Goal: Task Accomplishment & Management: Use online tool/utility

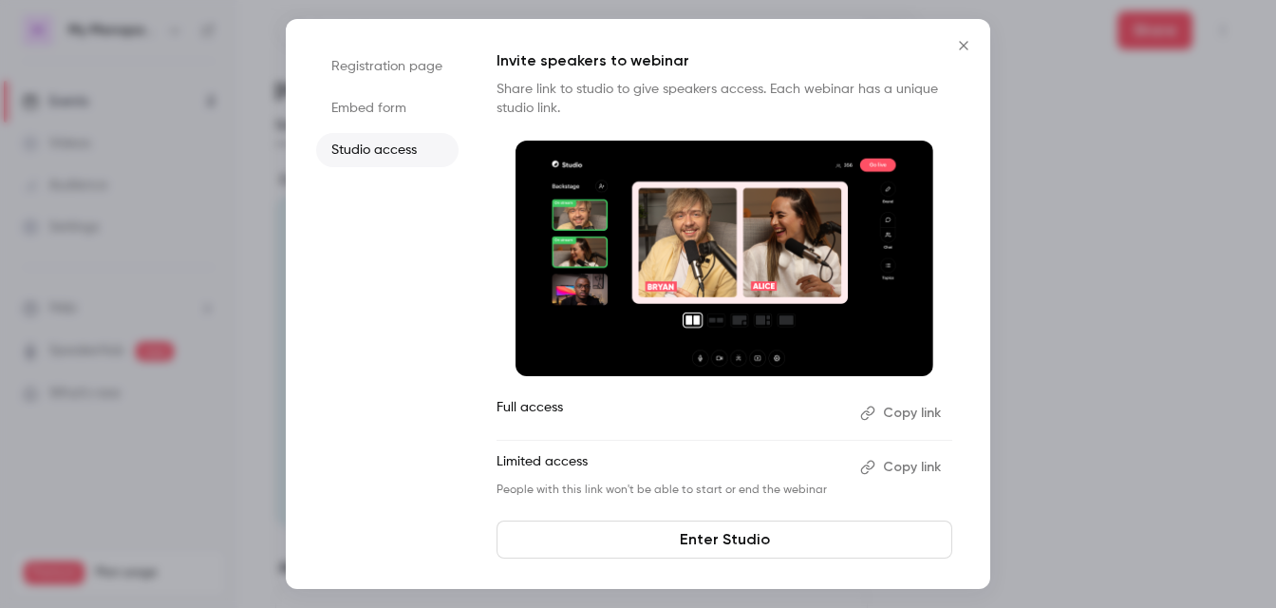
click at [963, 44] on icon "Close" at bounding box center [963, 45] width 23 height 15
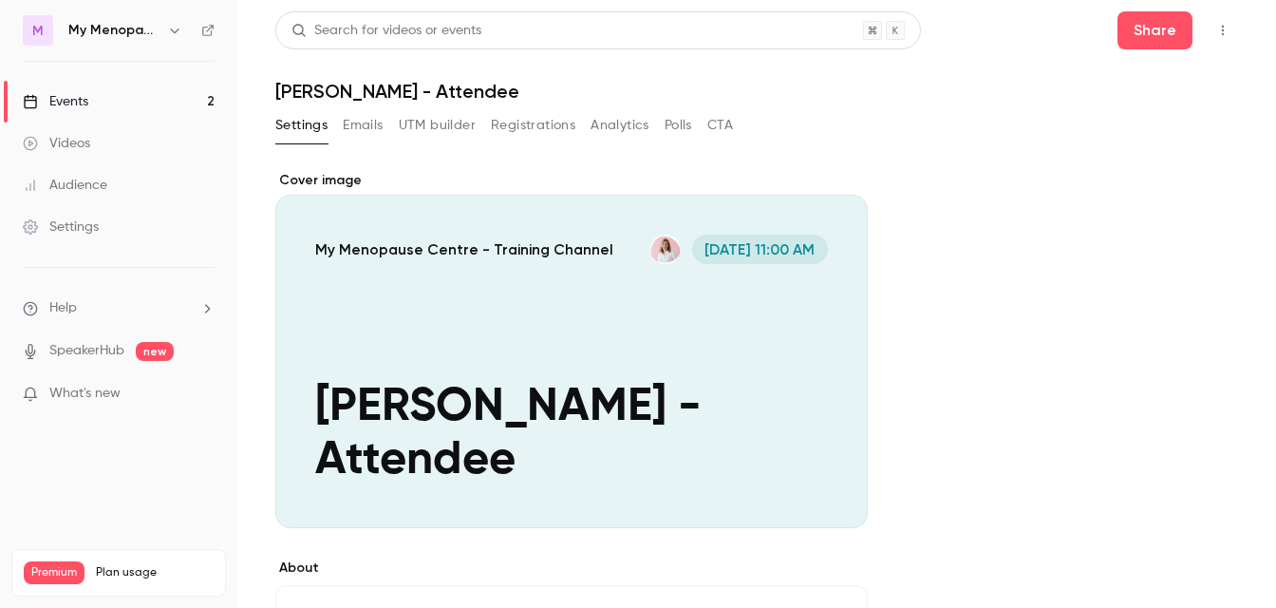
click at [87, 99] on div "Events" at bounding box center [56, 101] width 66 height 19
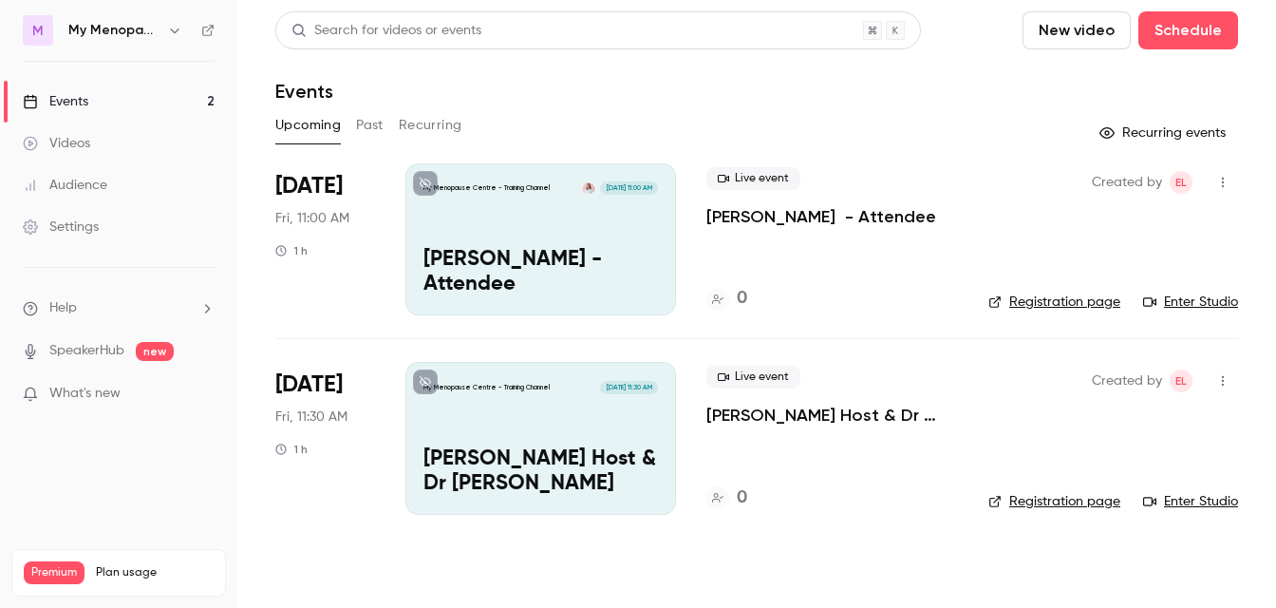
click at [548, 420] on div "My Menopause Centre - Training Channel [DATE] 11:30 AM [PERSON_NAME] & Dr [PERS…" at bounding box center [540, 438] width 271 height 152
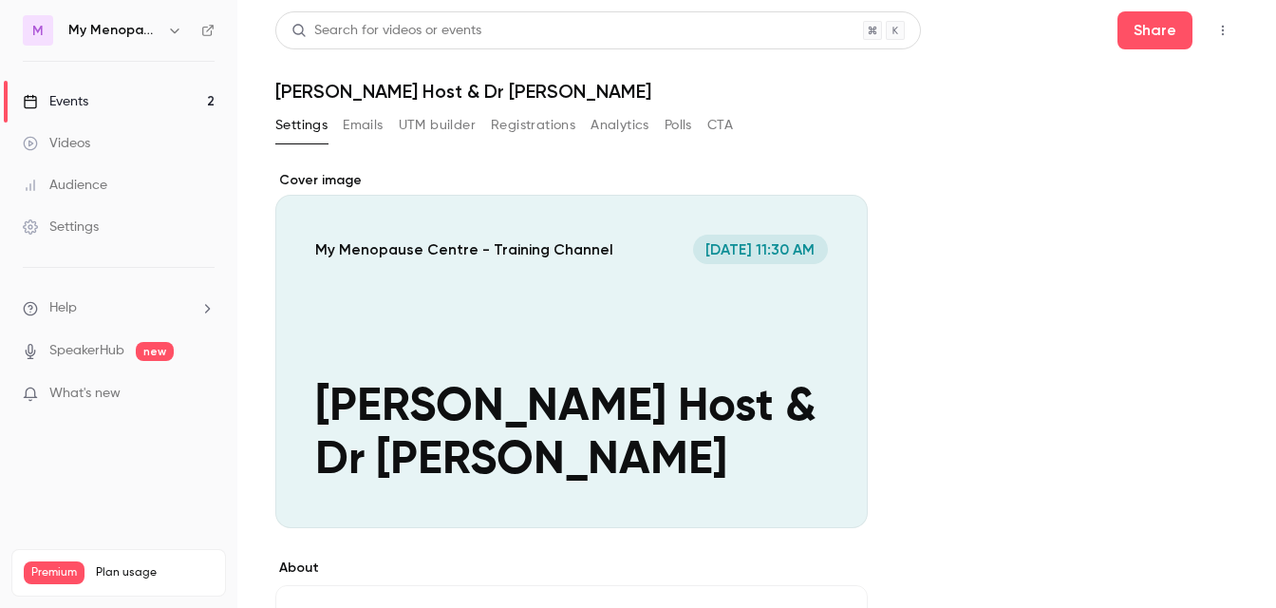
click at [1220, 30] on icon "button" at bounding box center [1222, 30] width 15 height 13
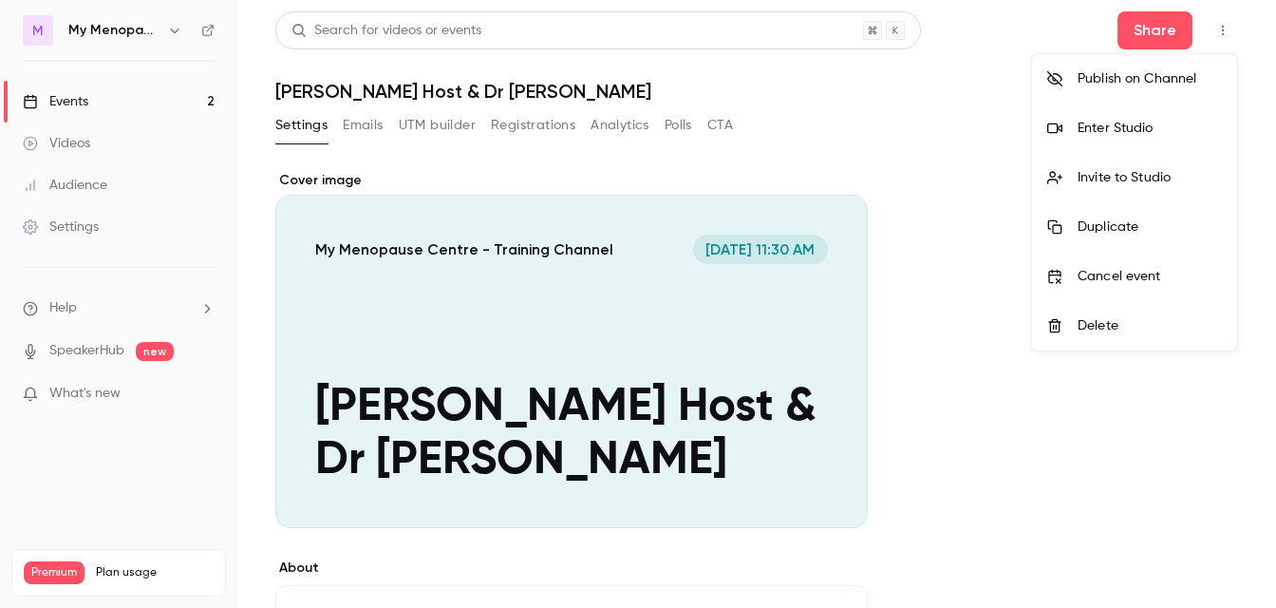
click at [1106, 129] on div "Enter Studio" at bounding box center [1150, 128] width 144 height 19
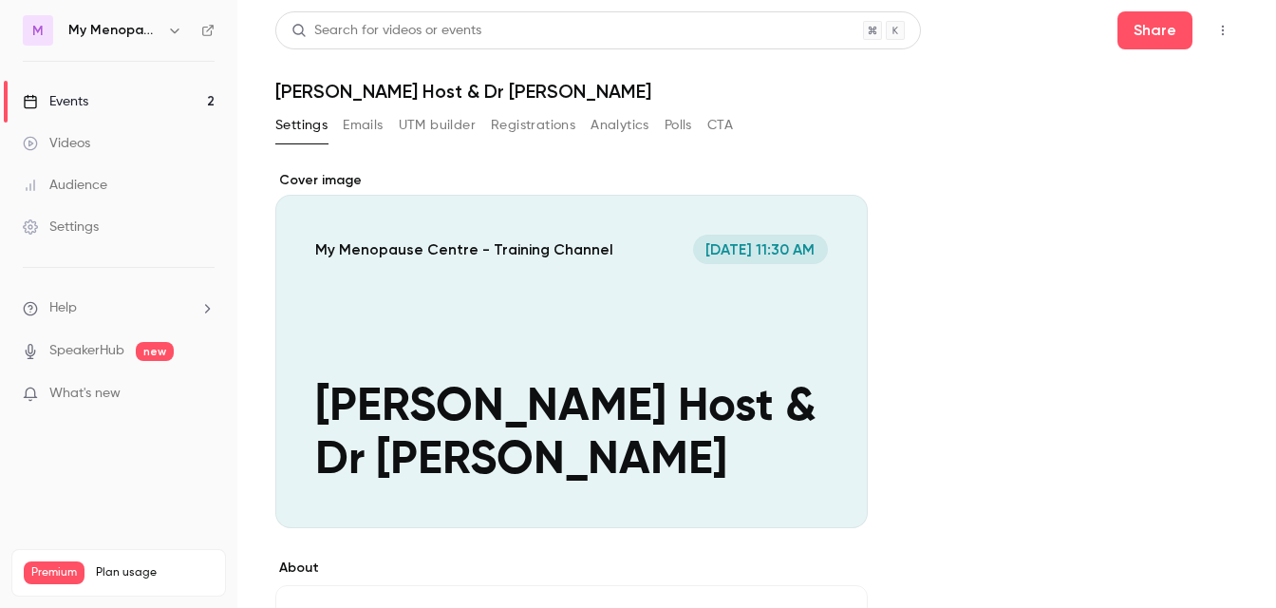
click at [84, 101] on div "Events" at bounding box center [56, 101] width 66 height 19
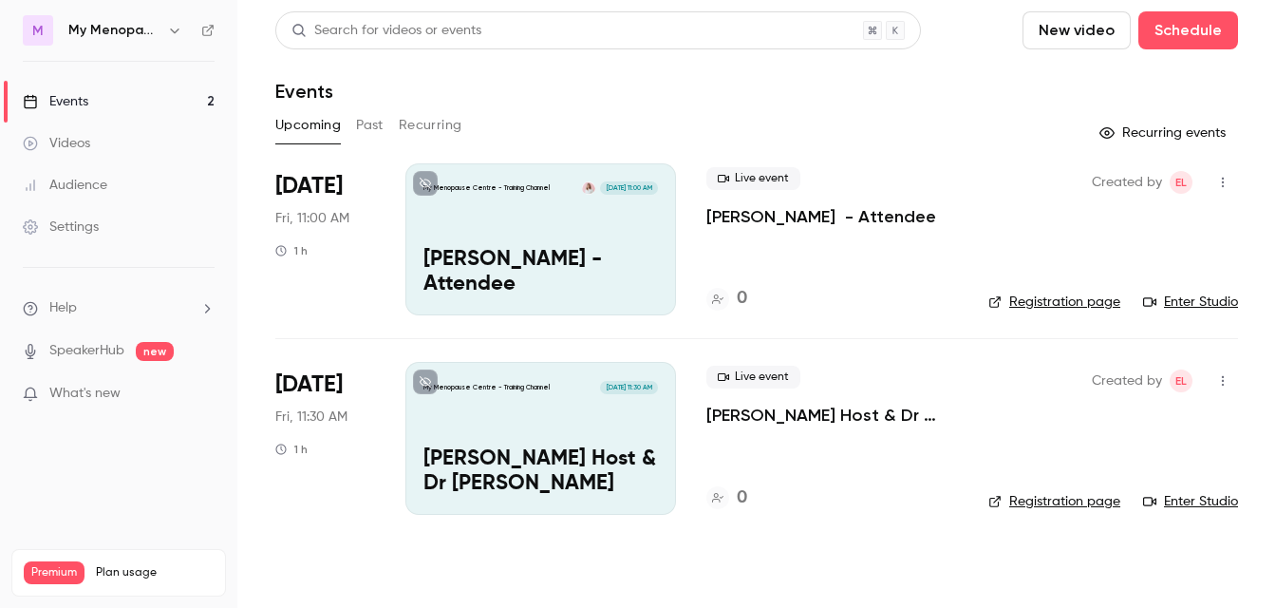
click at [176, 30] on icon "button" at bounding box center [174, 30] width 9 height 5
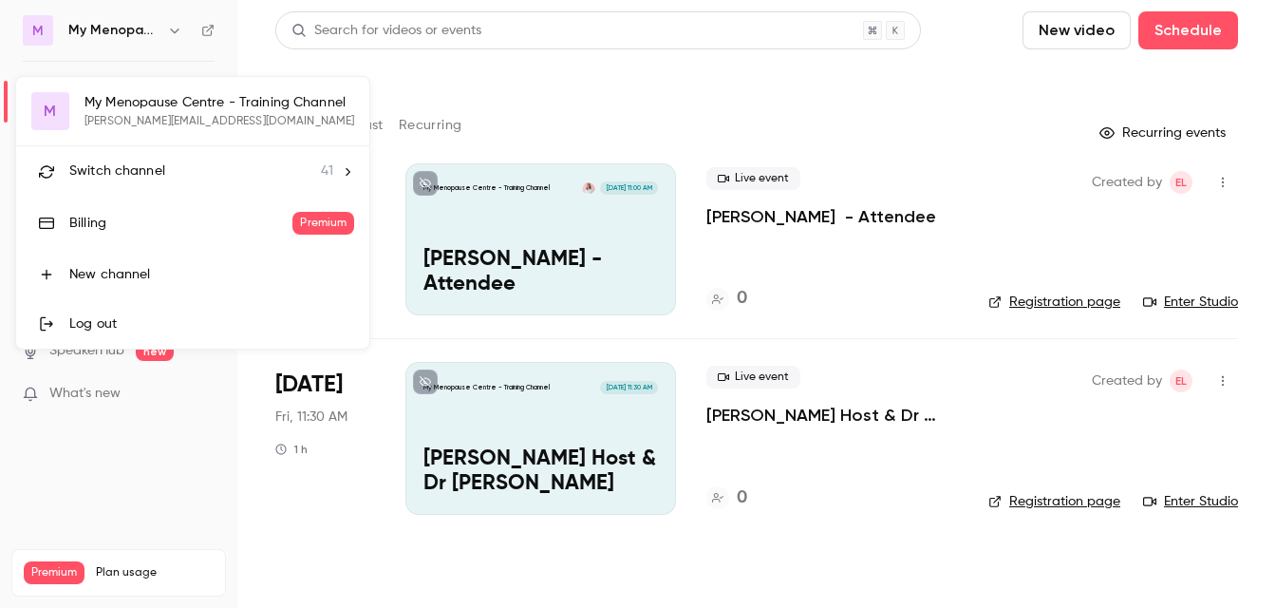
click at [126, 175] on span "Switch channel" at bounding box center [117, 171] width 96 height 20
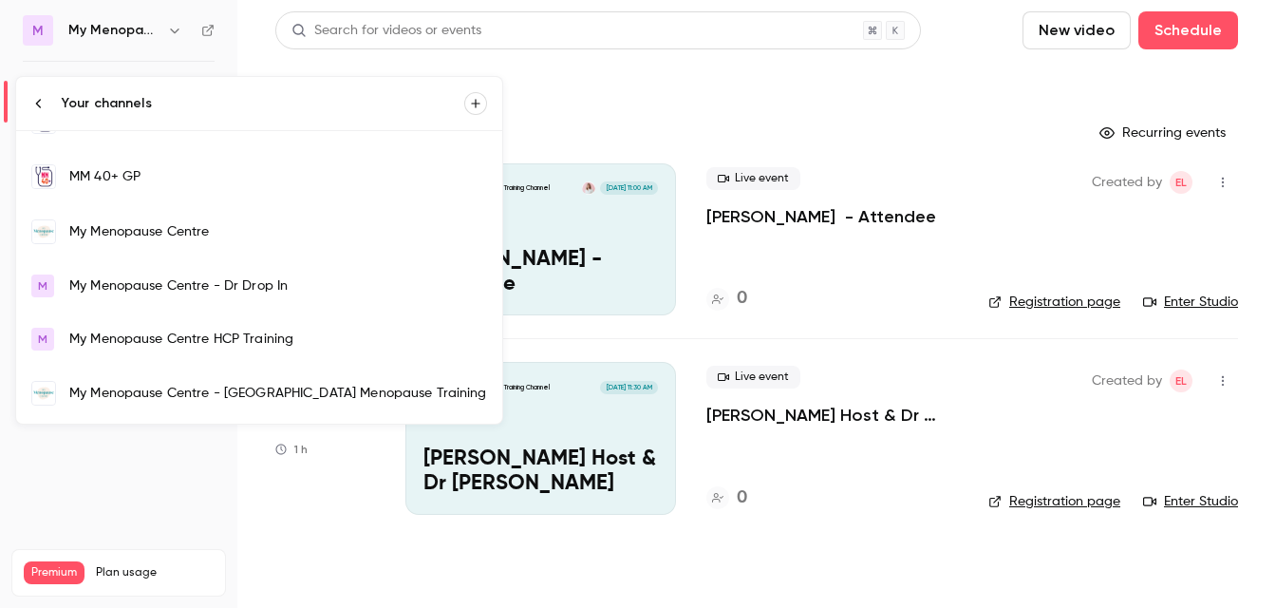
scroll to position [1352, 0]
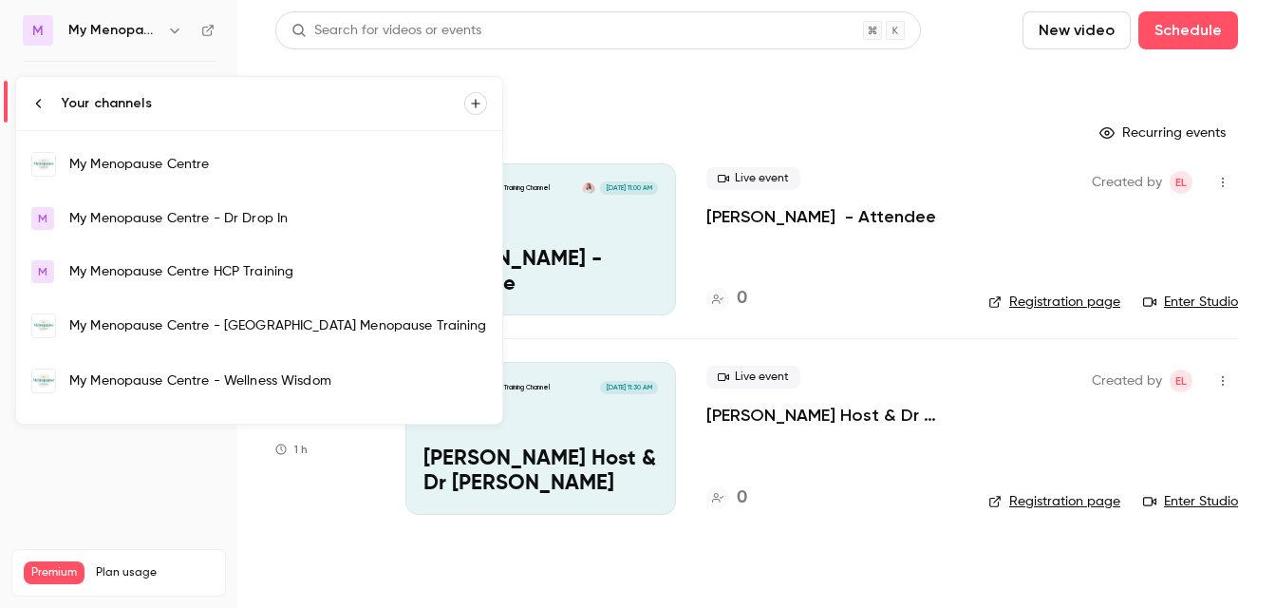
click at [118, 163] on div "My Menopause Centre" at bounding box center [278, 164] width 418 height 19
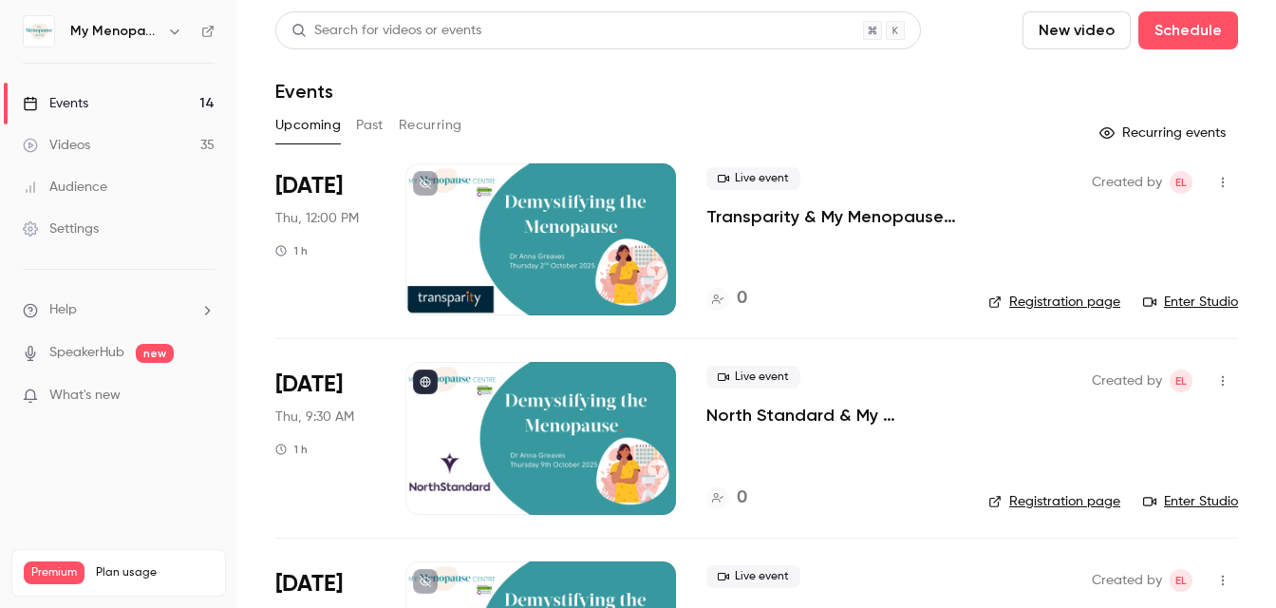
click at [373, 119] on button "Past" at bounding box center [370, 125] width 28 height 30
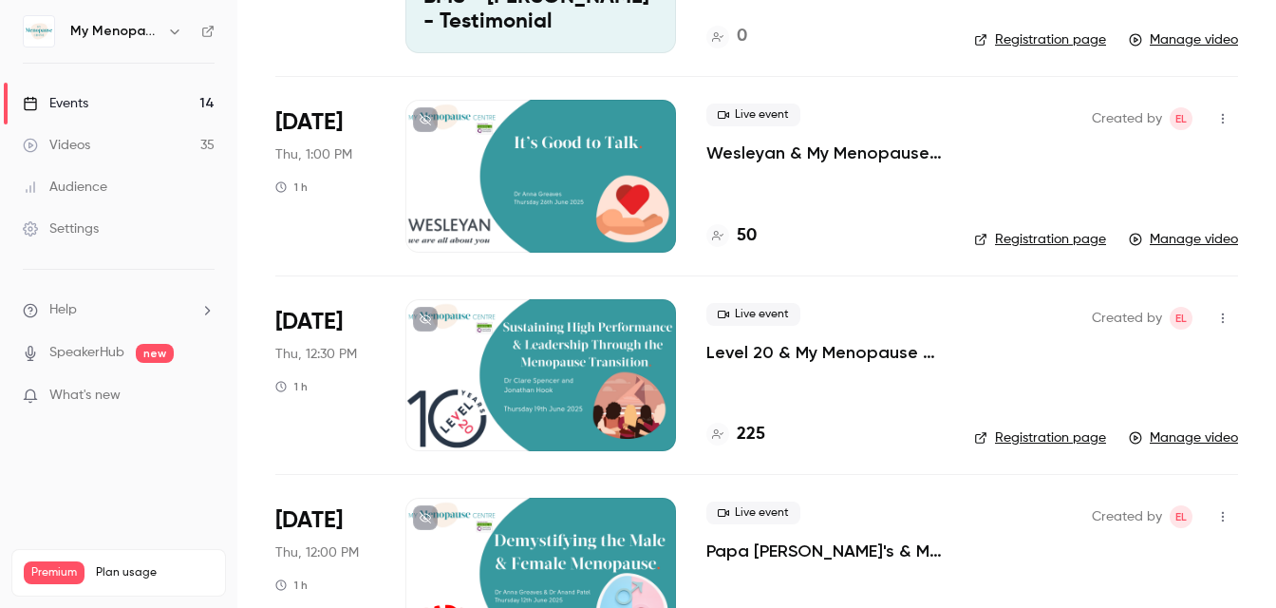
scroll to position [866, 0]
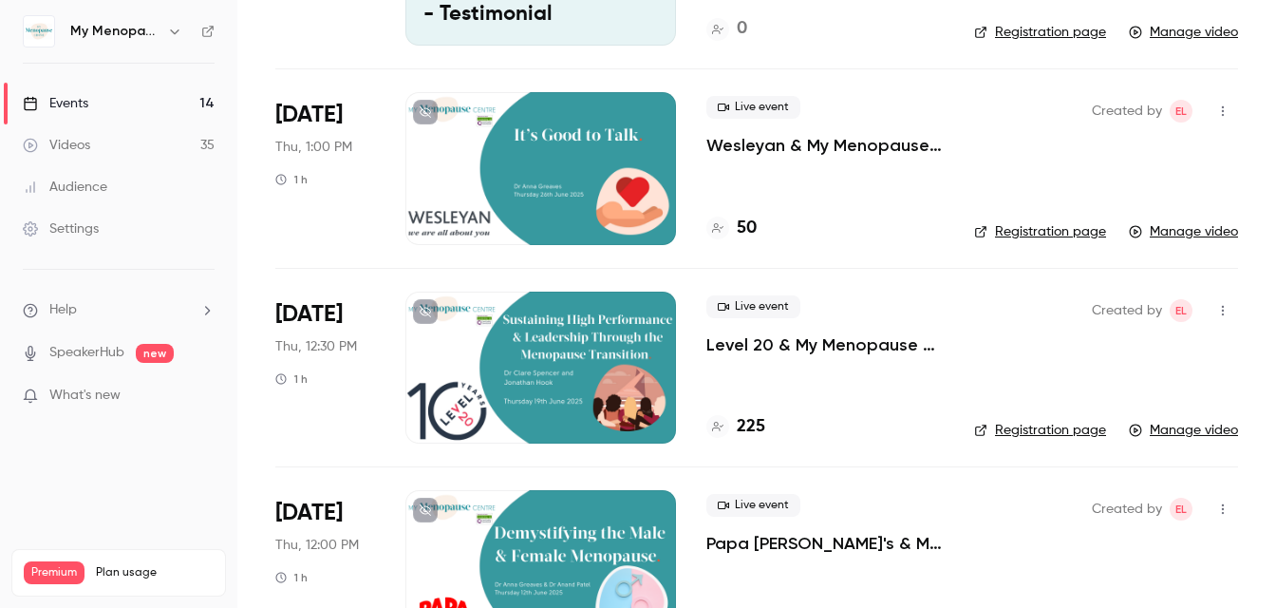
click at [534, 191] on div at bounding box center [540, 168] width 271 height 152
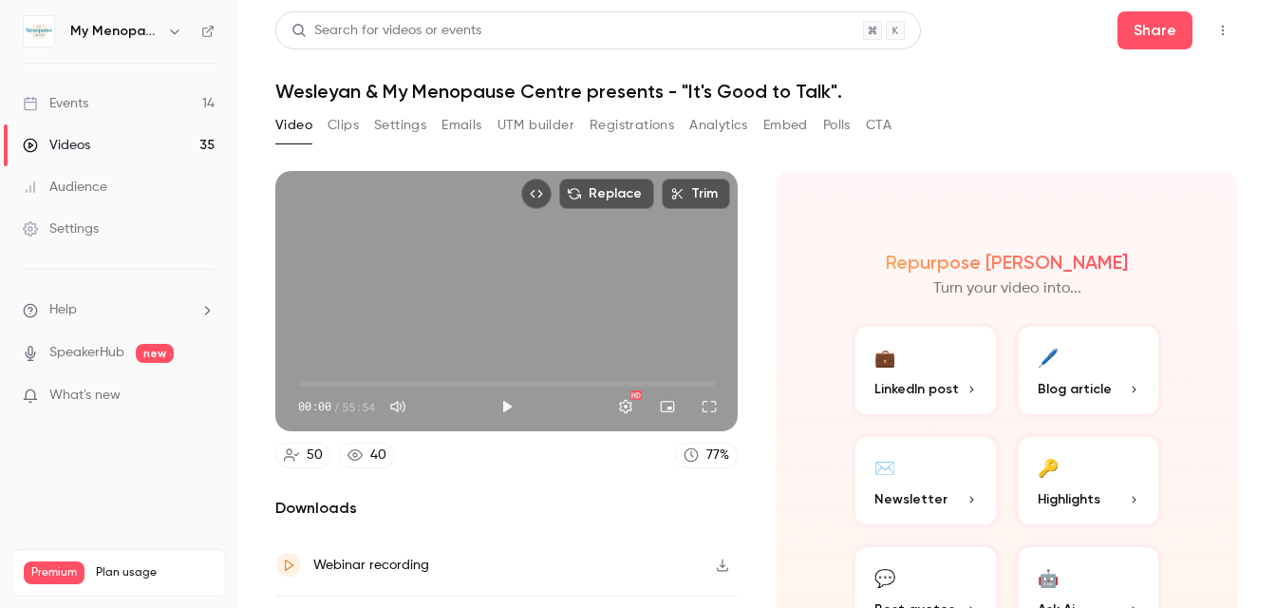
click at [352, 124] on button "Clips" at bounding box center [343, 125] width 31 height 30
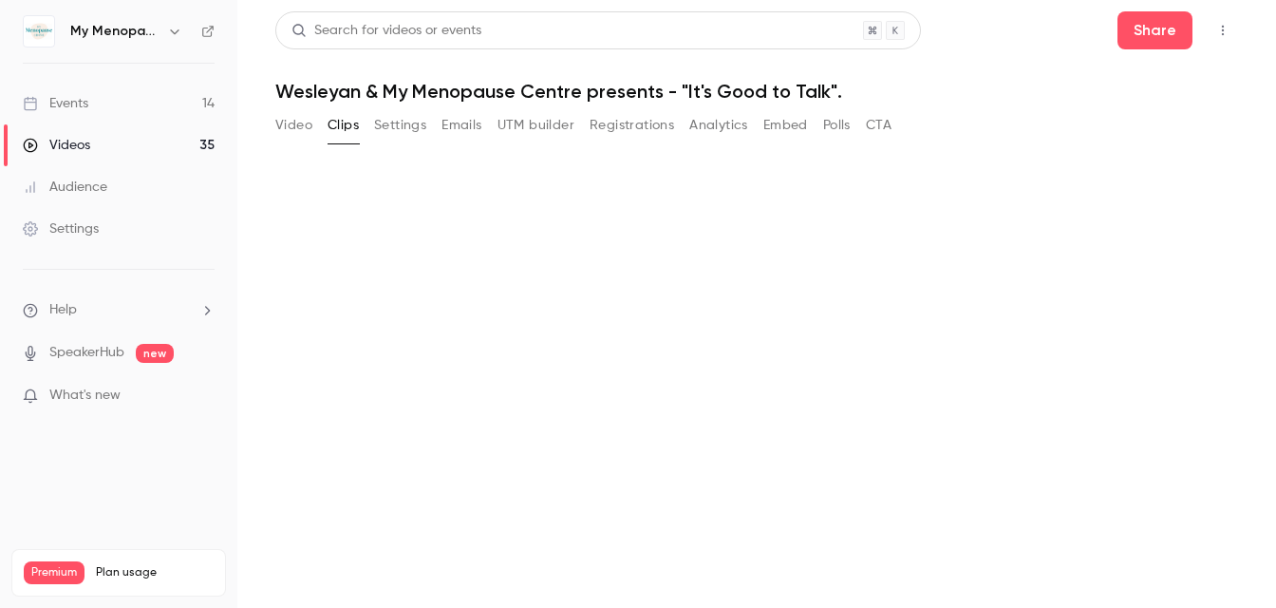
click at [295, 117] on button "Video" at bounding box center [293, 125] width 37 height 30
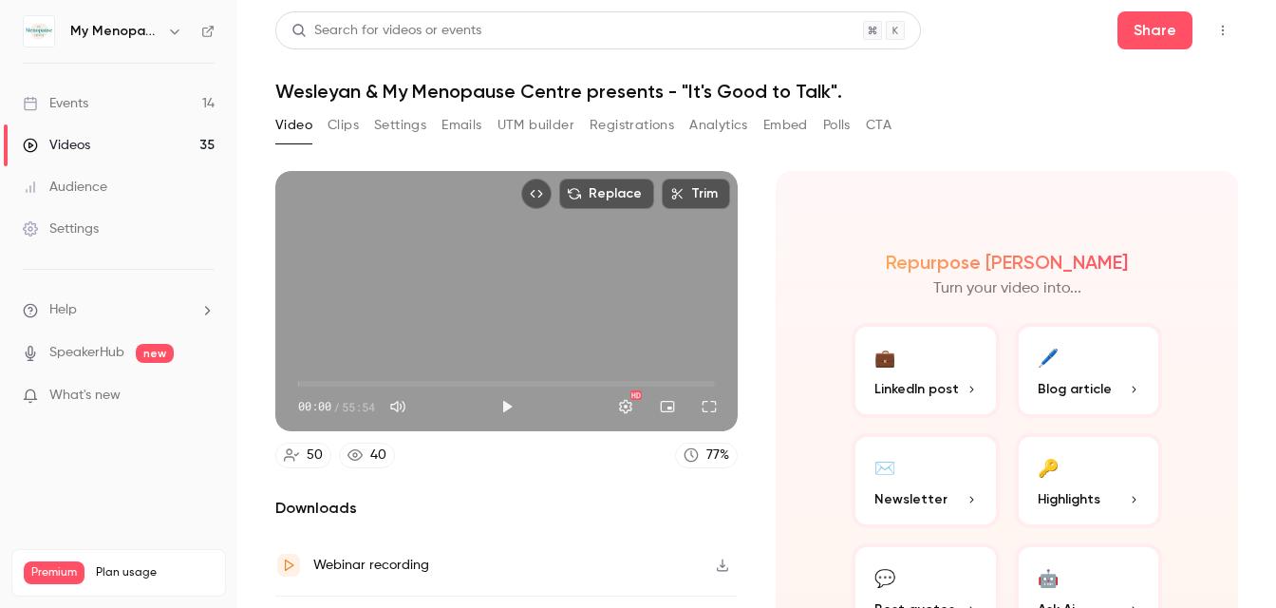
scroll to position [111, 0]
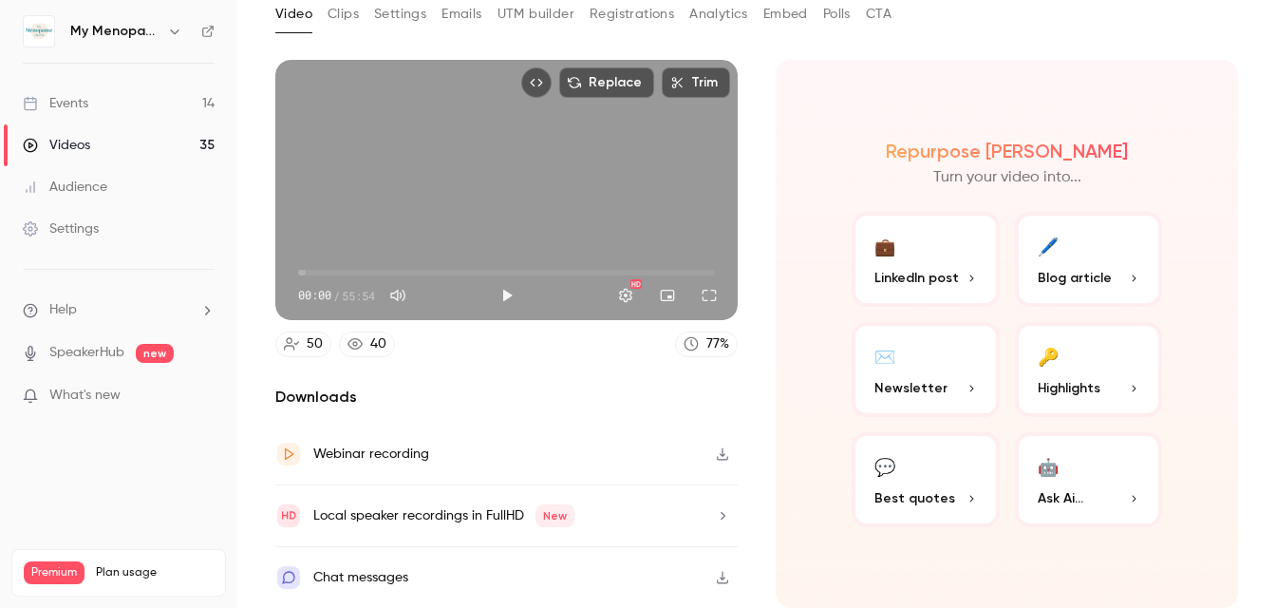
click at [934, 355] on button "✉️ Newsletter" at bounding box center [926, 369] width 148 height 95
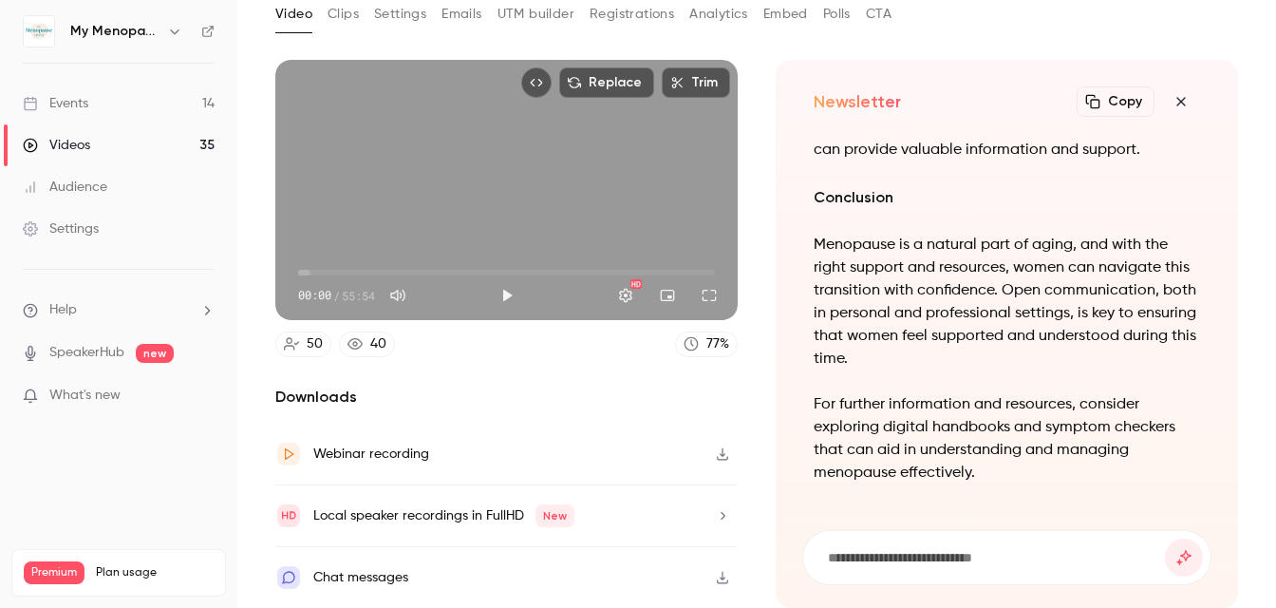
click at [62, 96] on div "Events" at bounding box center [56, 103] width 66 height 19
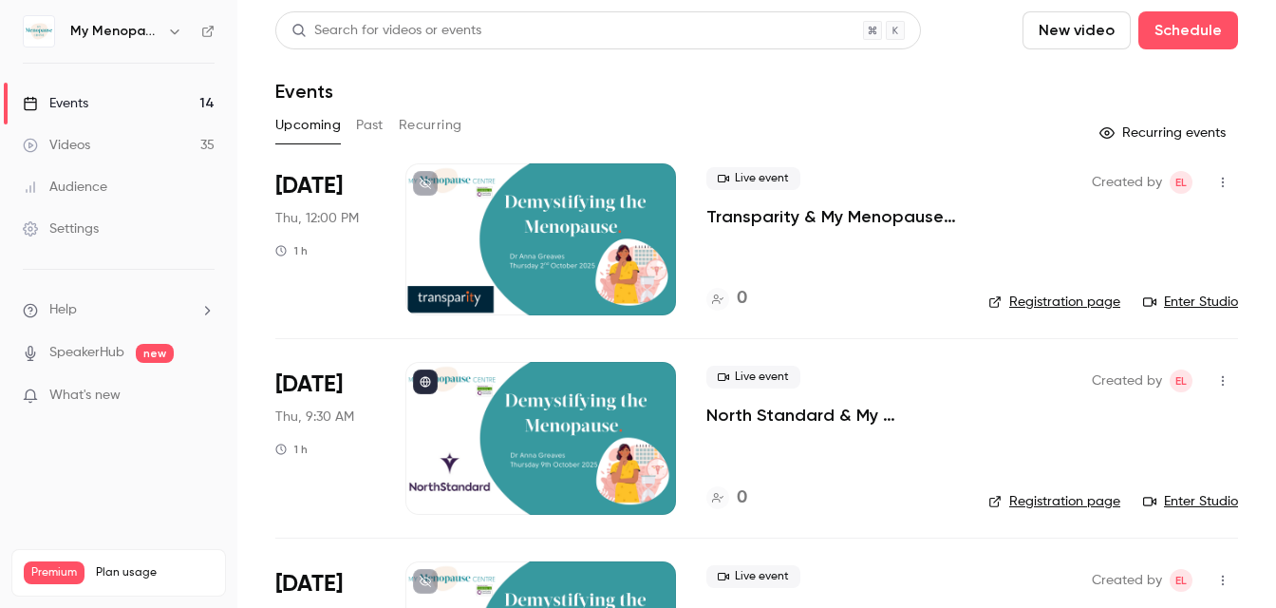
click at [532, 226] on div at bounding box center [540, 239] width 271 height 152
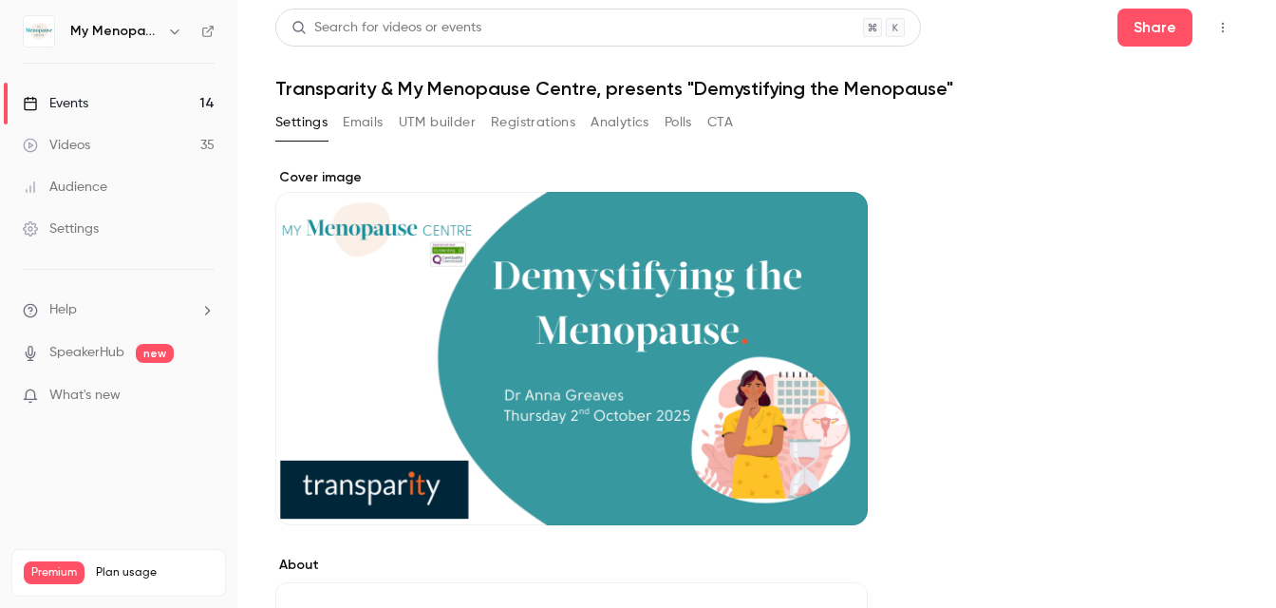
scroll to position [2, 0]
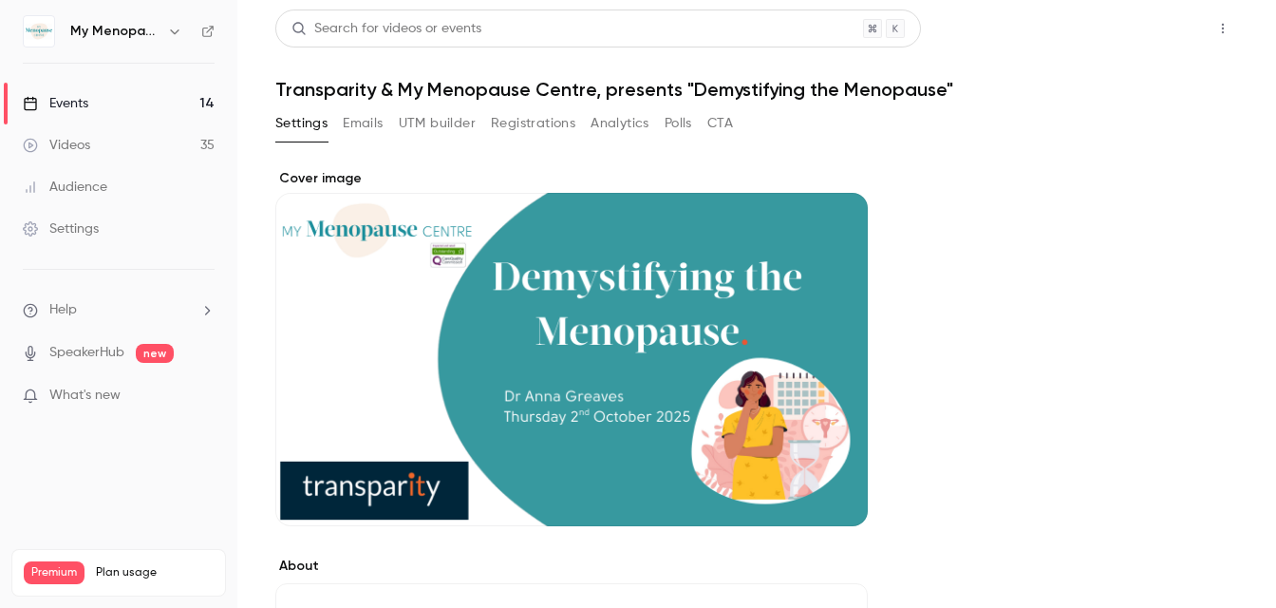
click at [1157, 28] on button "Share" at bounding box center [1154, 28] width 75 height 38
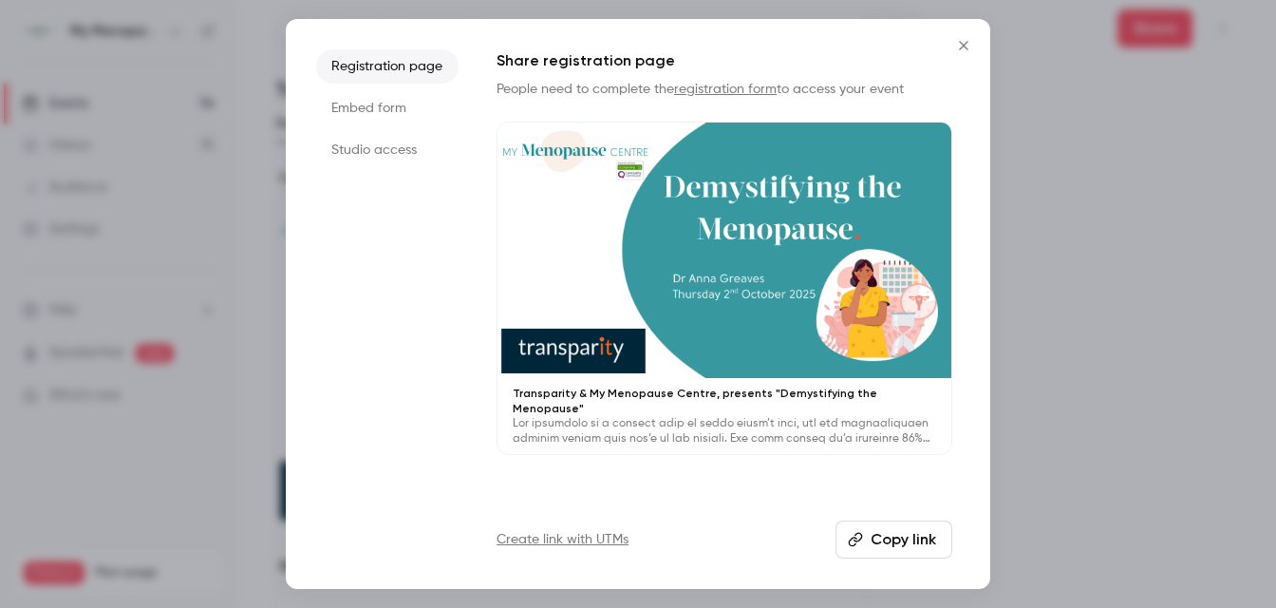
click at [722, 416] on p at bounding box center [724, 431] width 423 height 30
click at [966, 47] on icon "Close" at bounding box center [963, 45] width 9 height 9
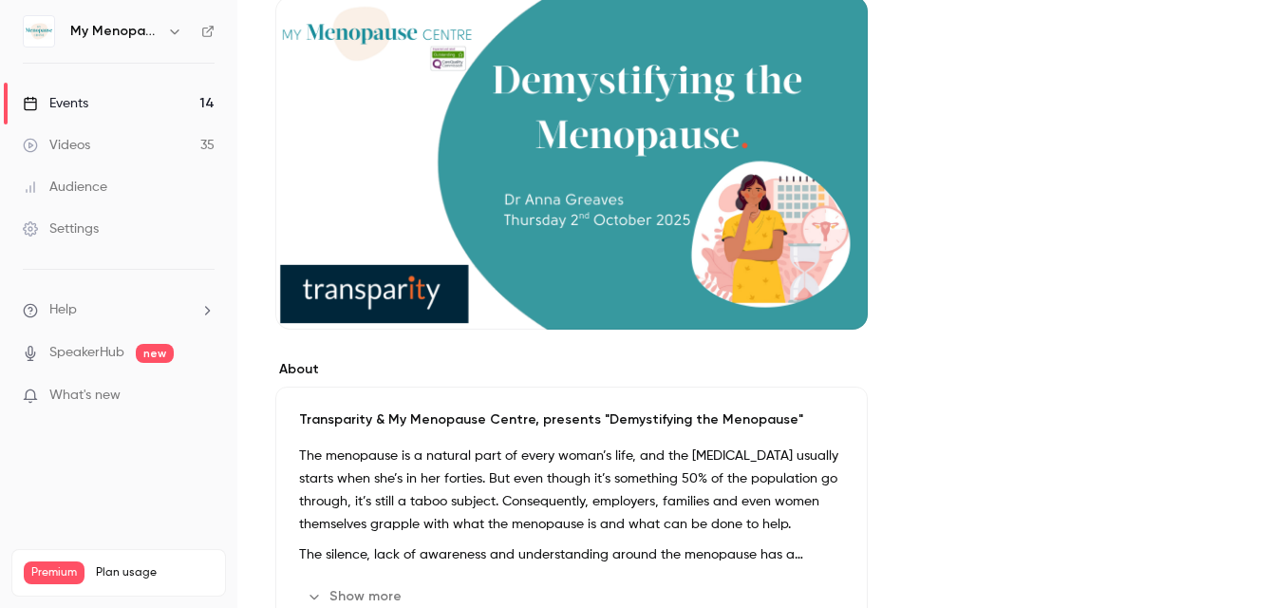
scroll to position [253, 0]
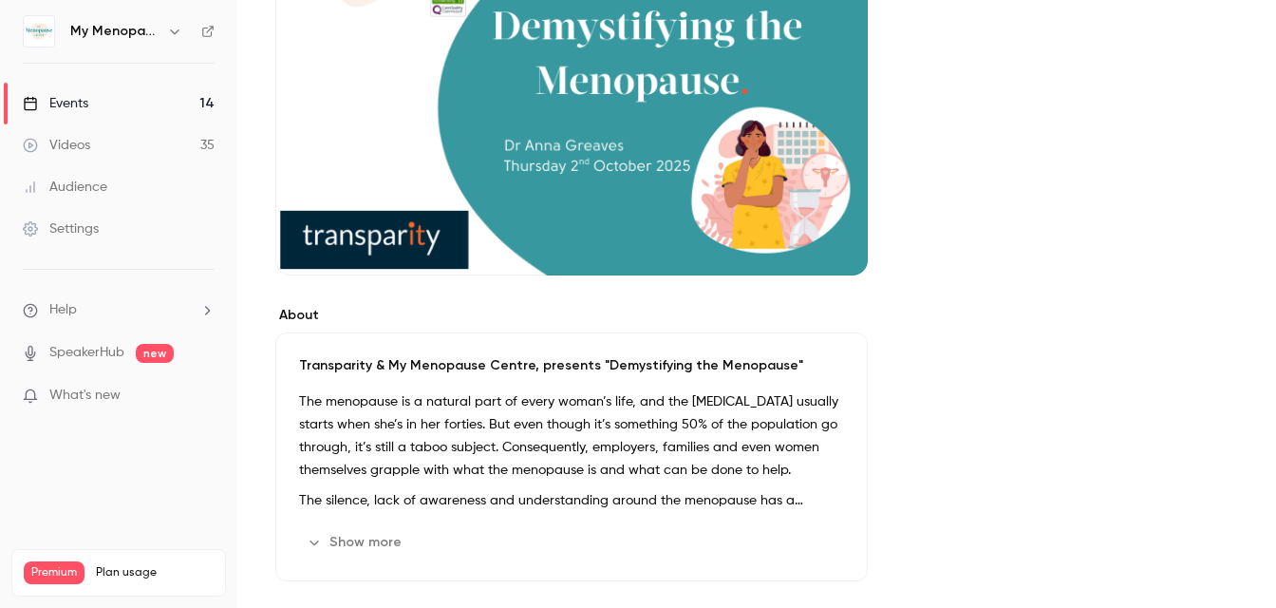
click at [67, 94] on div "Events" at bounding box center [56, 103] width 66 height 19
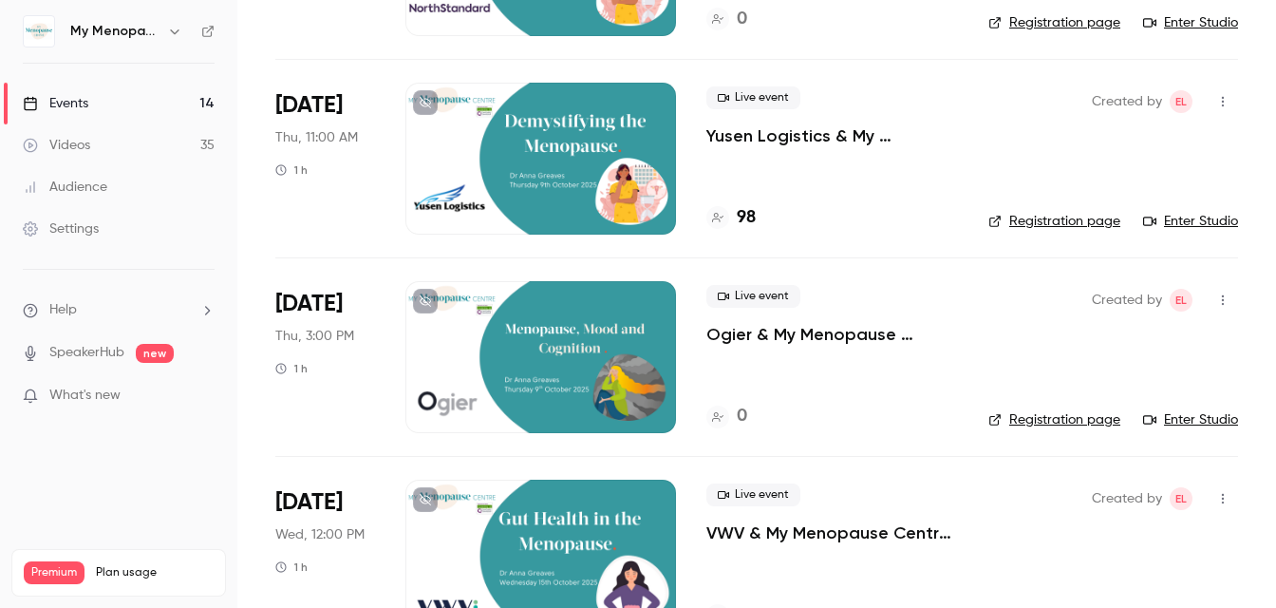
scroll to position [484, 0]
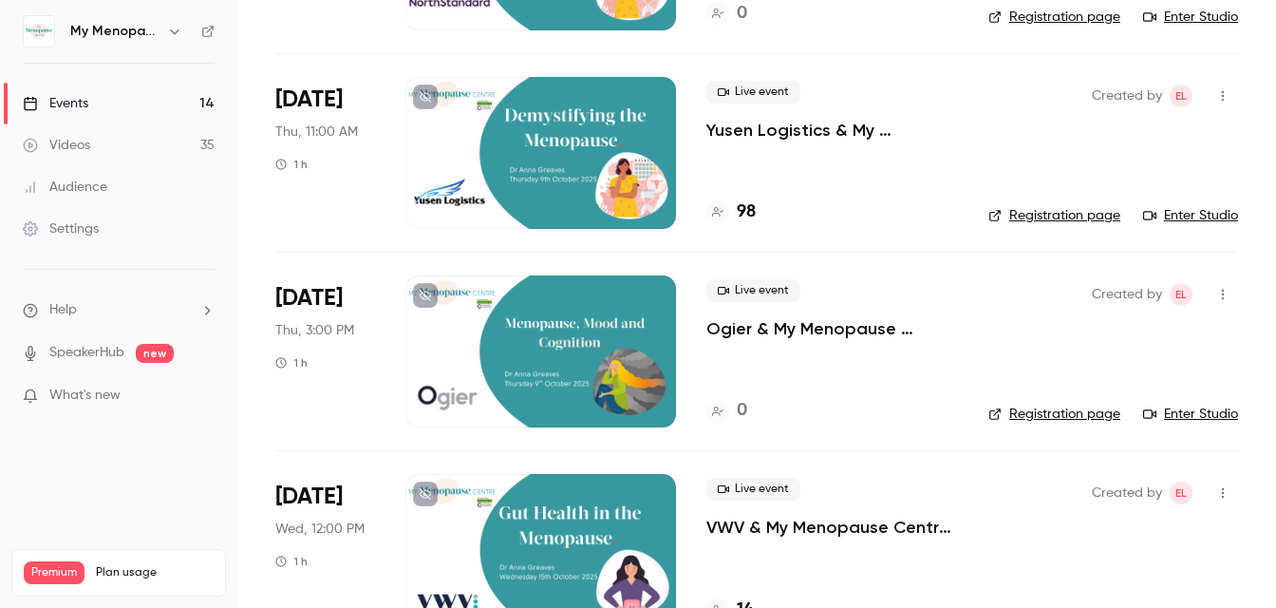
click at [547, 145] on div at bounding box center [540, 153] width 271 height 152
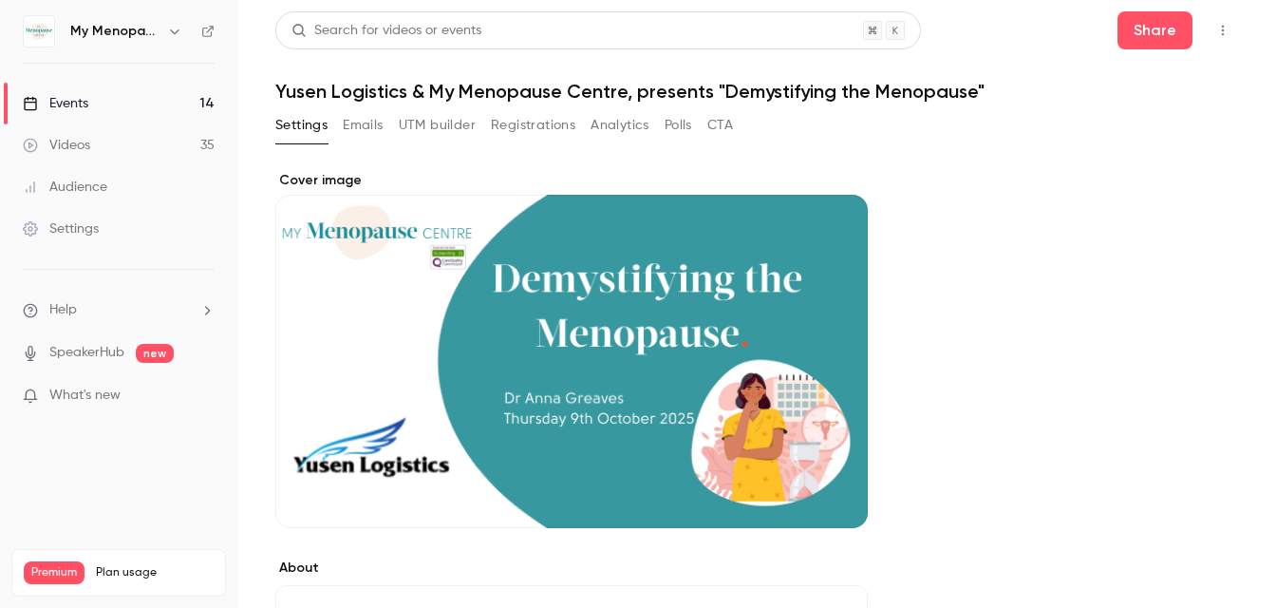
click at [174, 30] on icon "button" at bounding box center [174, 31] width 15 height 15
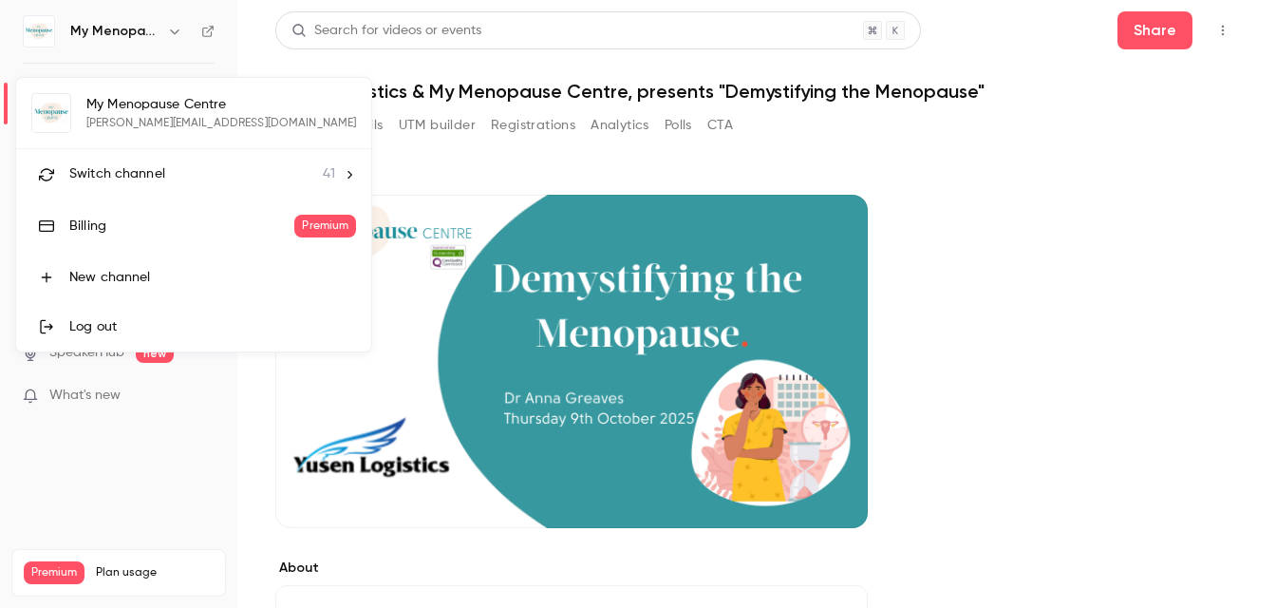
click at [118, 162] on li "Switch channel 41" at bounding box center [193, 174] width 355 height 50
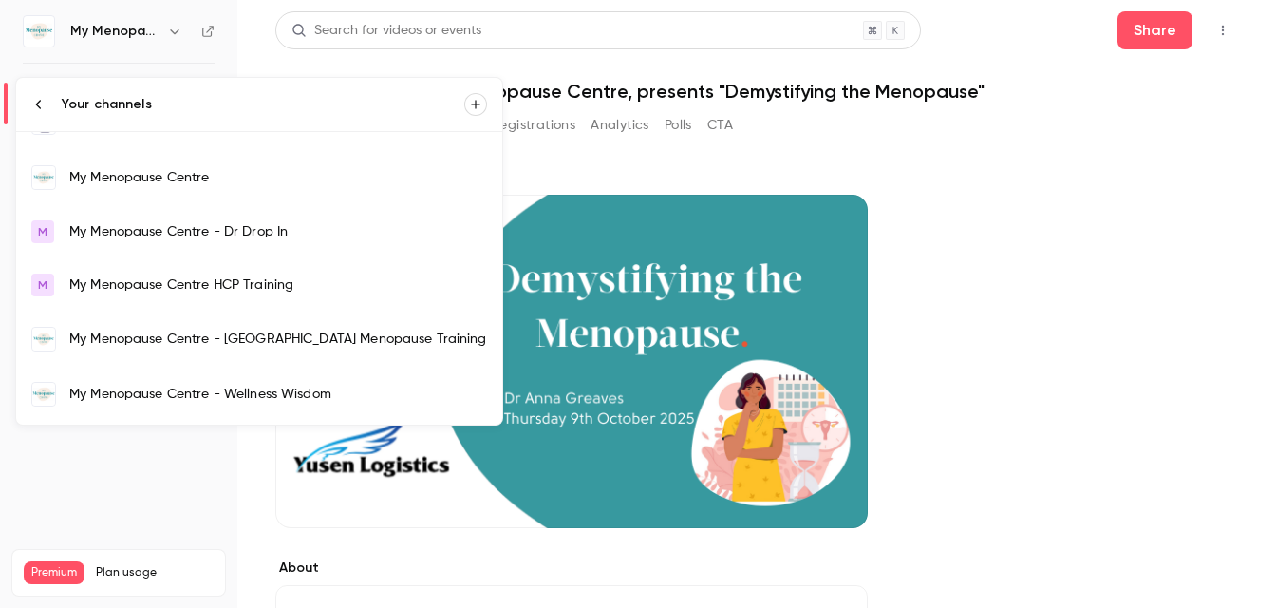
scroll to position [1346, 0]
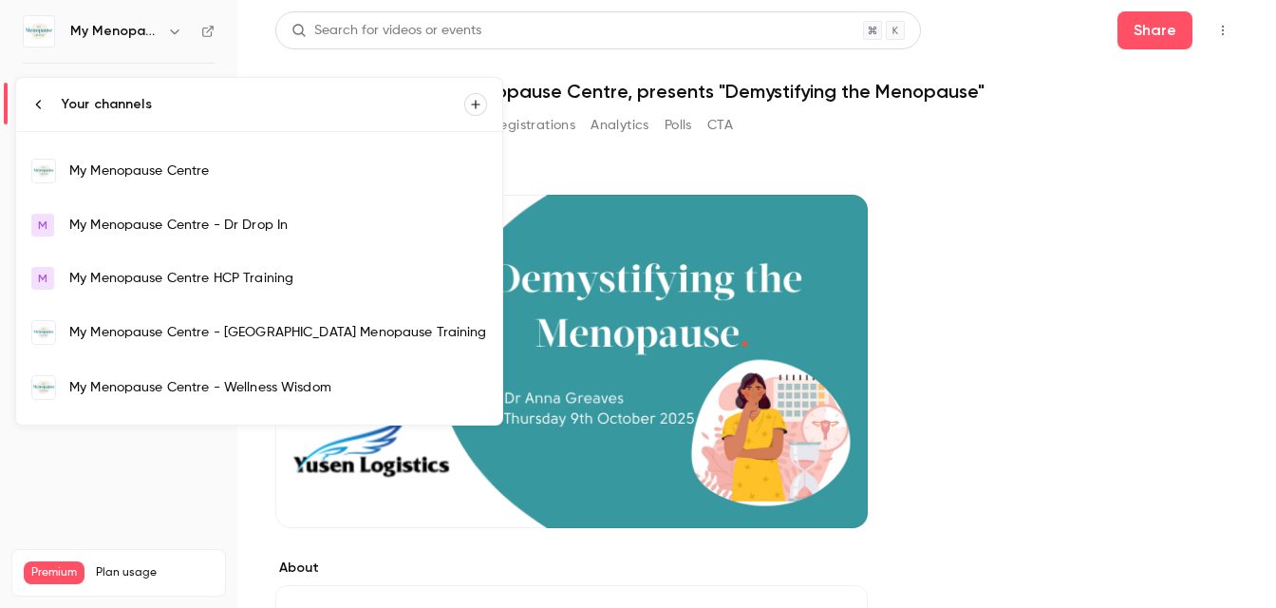
click at [130, 278] on div "My Menopause Centre HCP Training" at bounding box center [278, 278] width 418 height 19
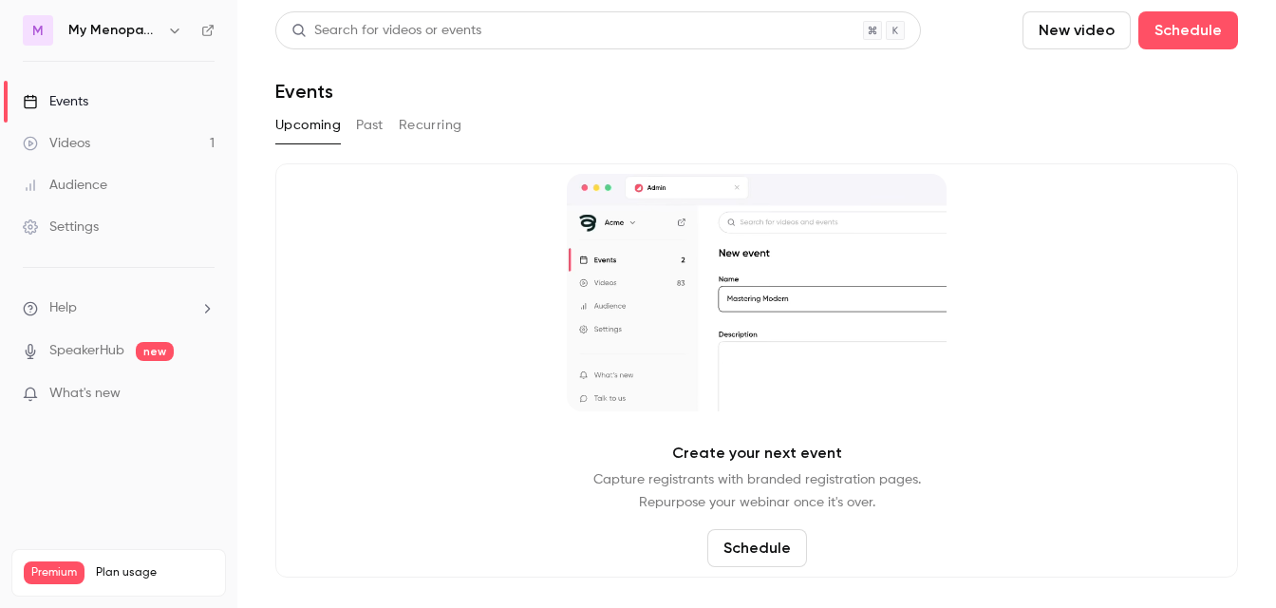
click at [71, 139] on div "Videos" at bounding box center [56, 143] width 67 height 19
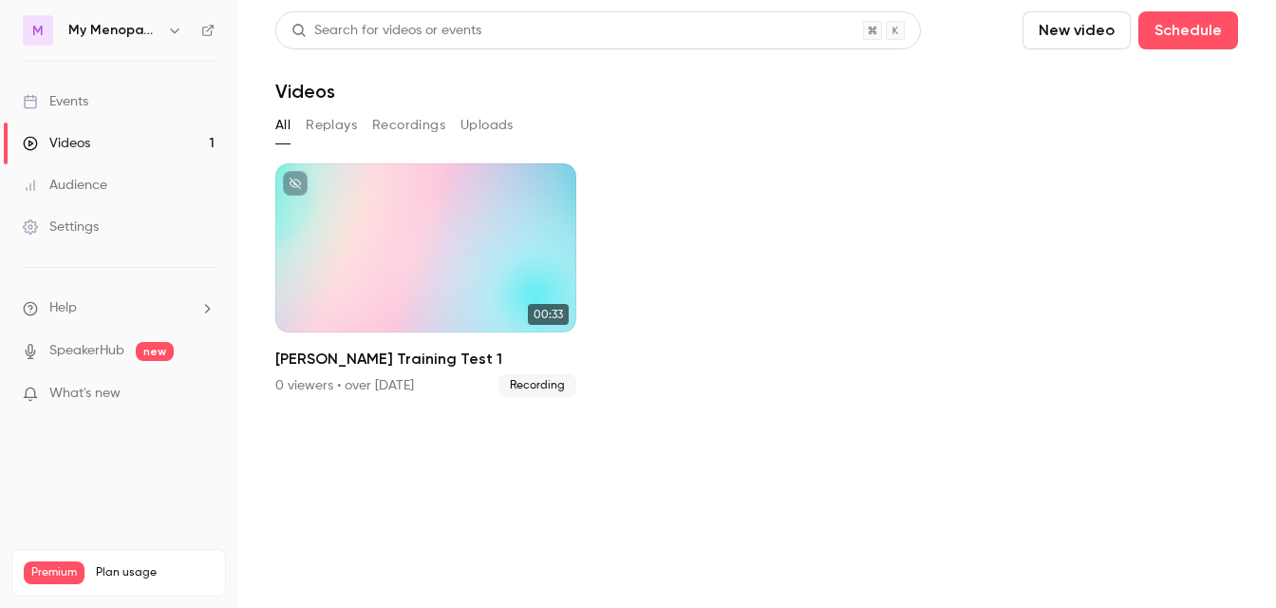
click at [169, 30] on icon "button" at bounding box center [174, 30] width 15 height 15
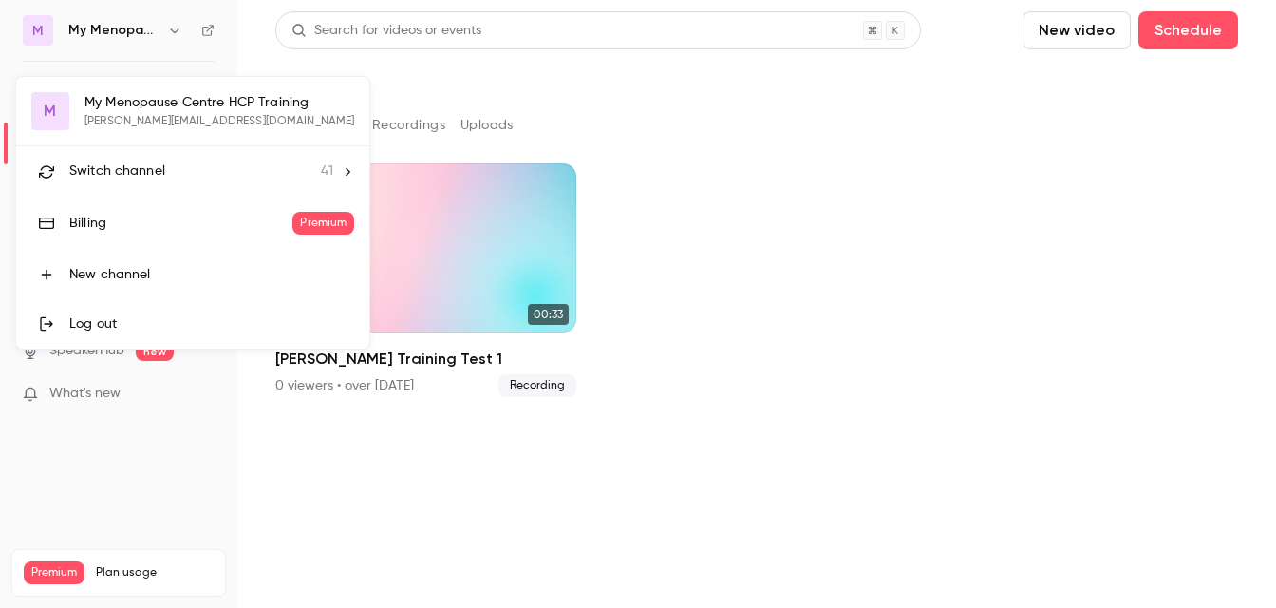
click at [94, 163] on span "Switch channel" at bounding box center [117, 171] width 96 height 20
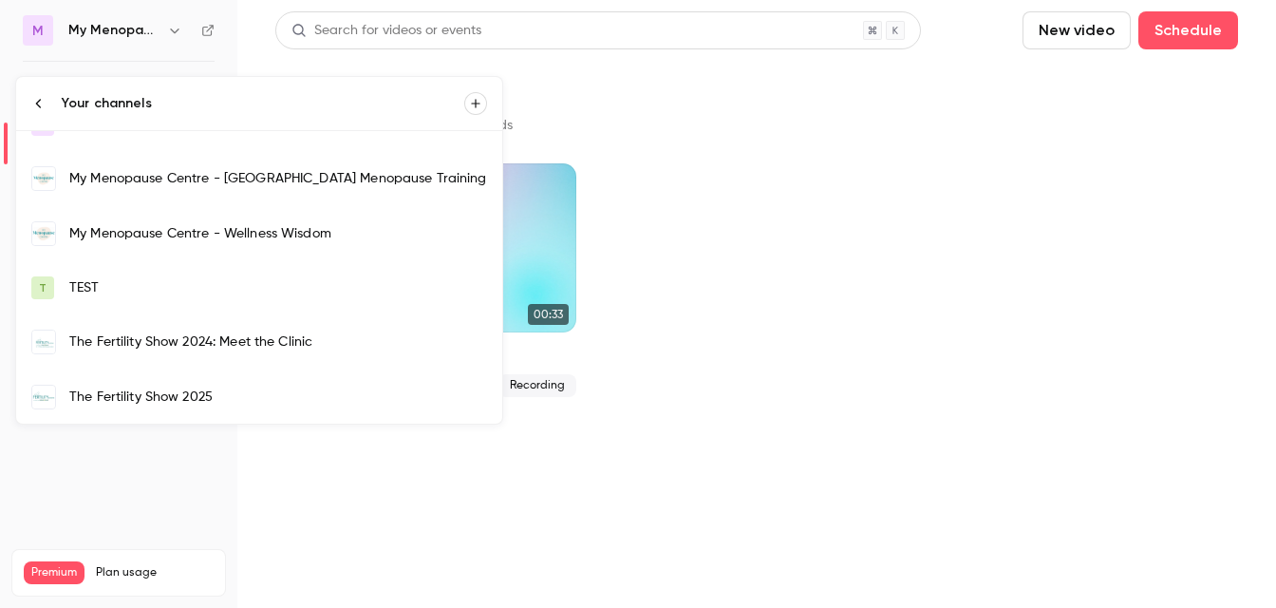
scroll to position [1935, 0]
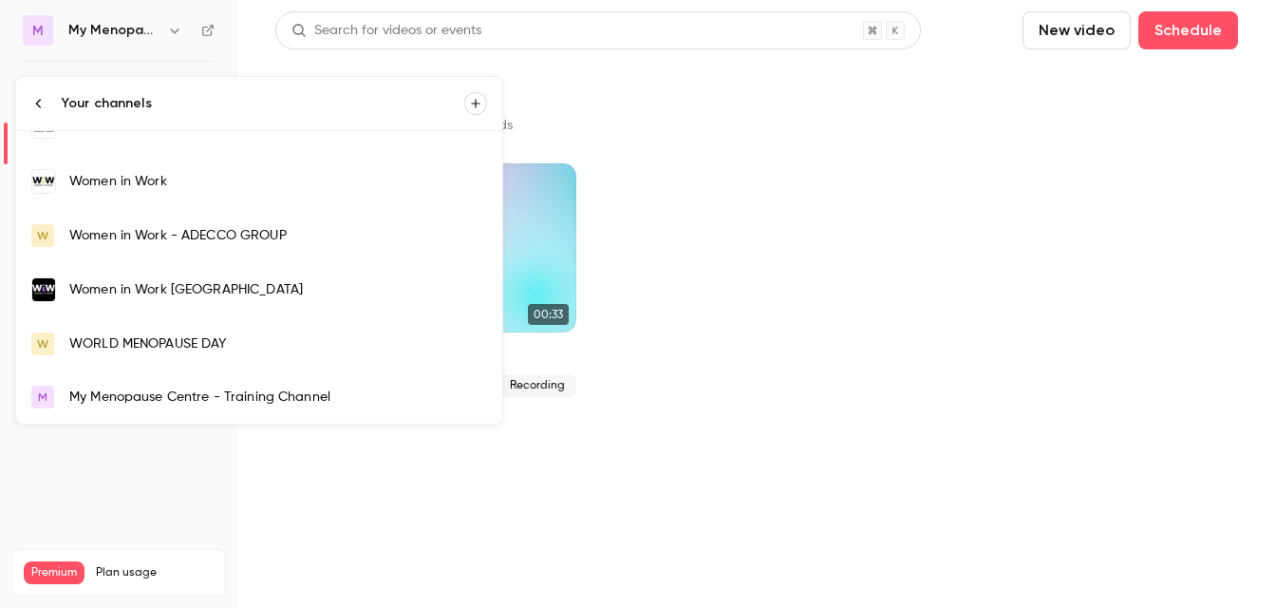
click at [113, 393] on div "My Menopause Centre - Training Channel" at bounding box center [278, 396] width 418 height 19
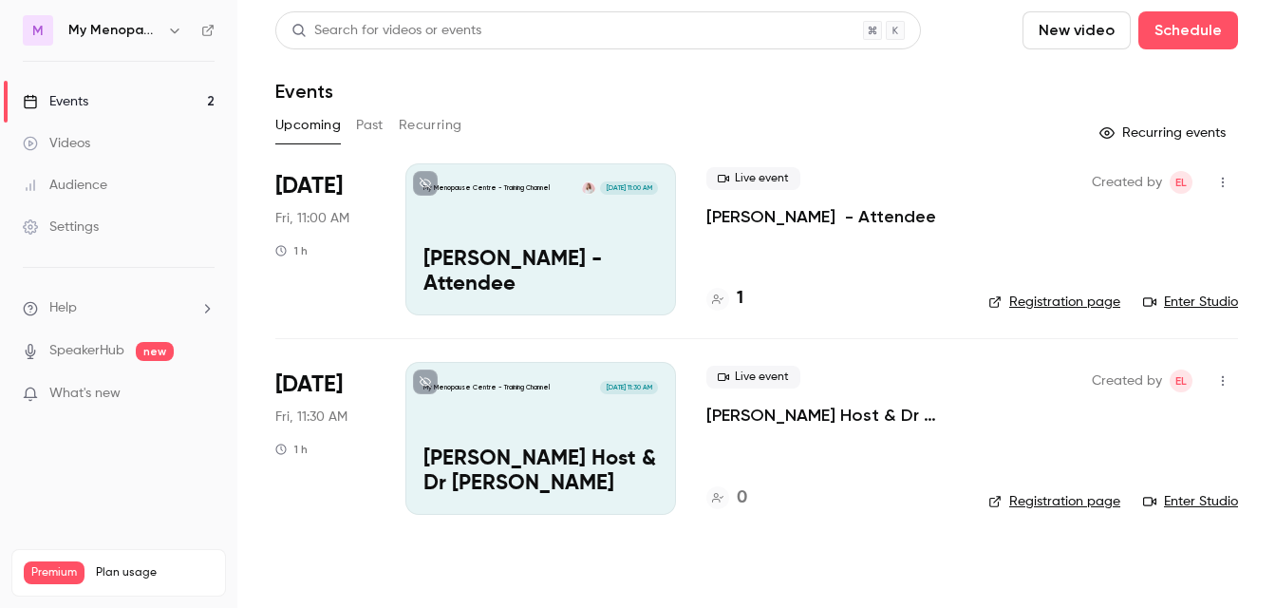
click at [529, 243] on div "My Menopause Centre - Training Channel [DATE] 11:00 AM [PERSON_NAME] - Attendee" at bounding box center [540, 239] width 271 height 152
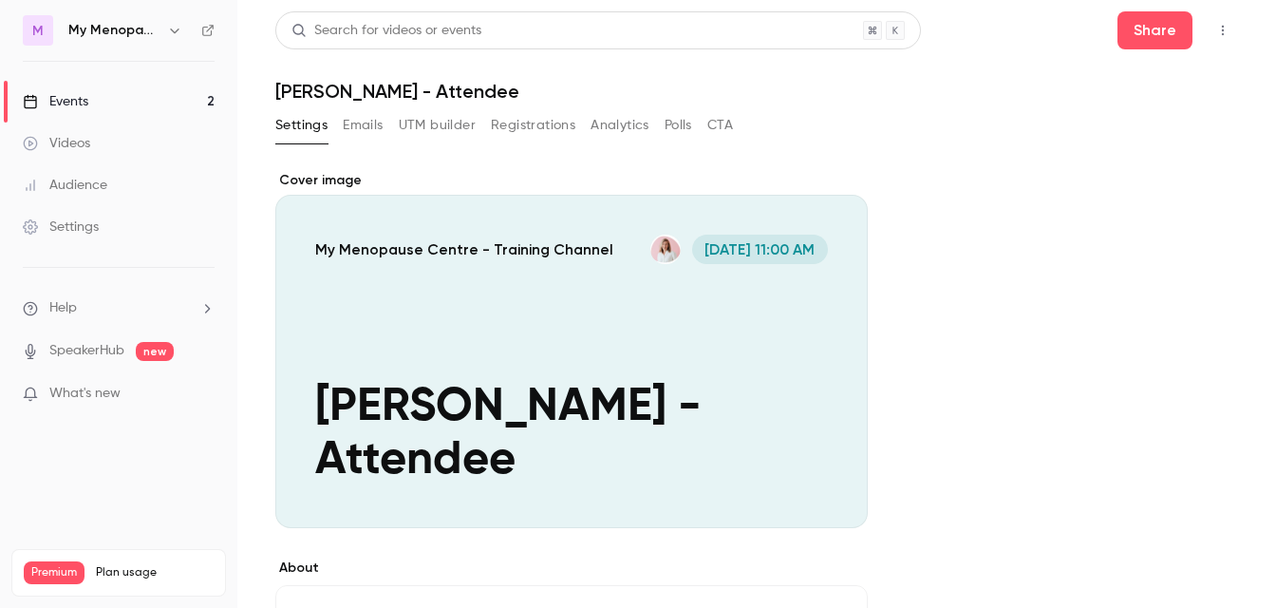
click at [1220, 32] on icon "button" at bounding box center [1222, 30] width 15 height 13
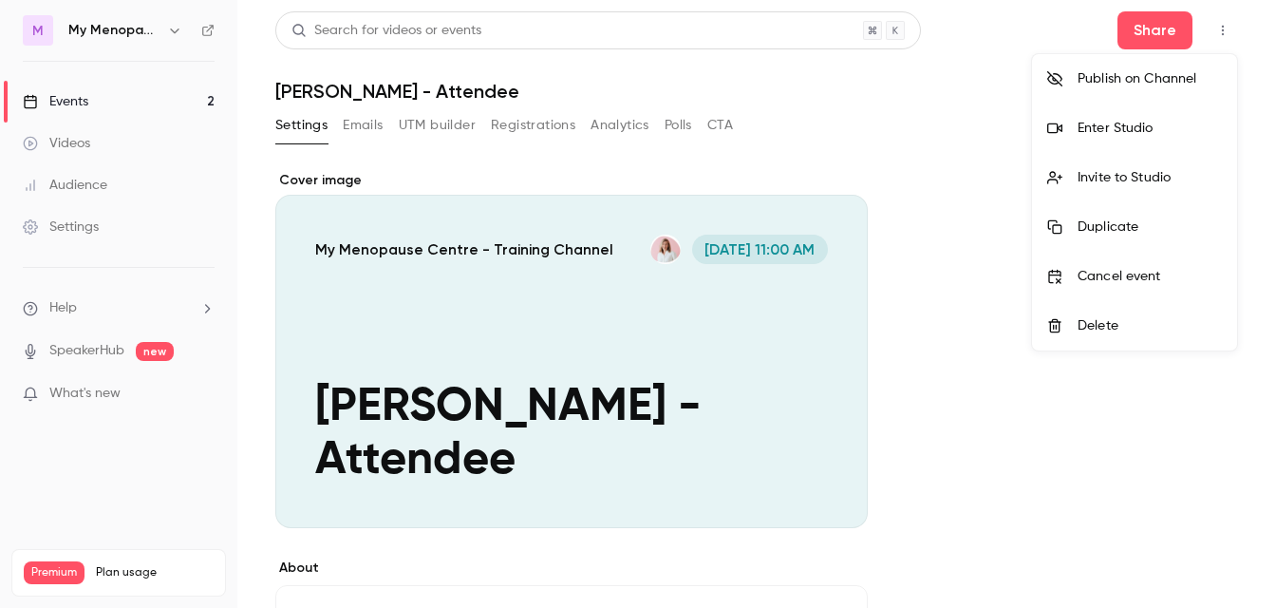
click at [955, 137] on div at bounding box center [638, 304] width 1276 height 608
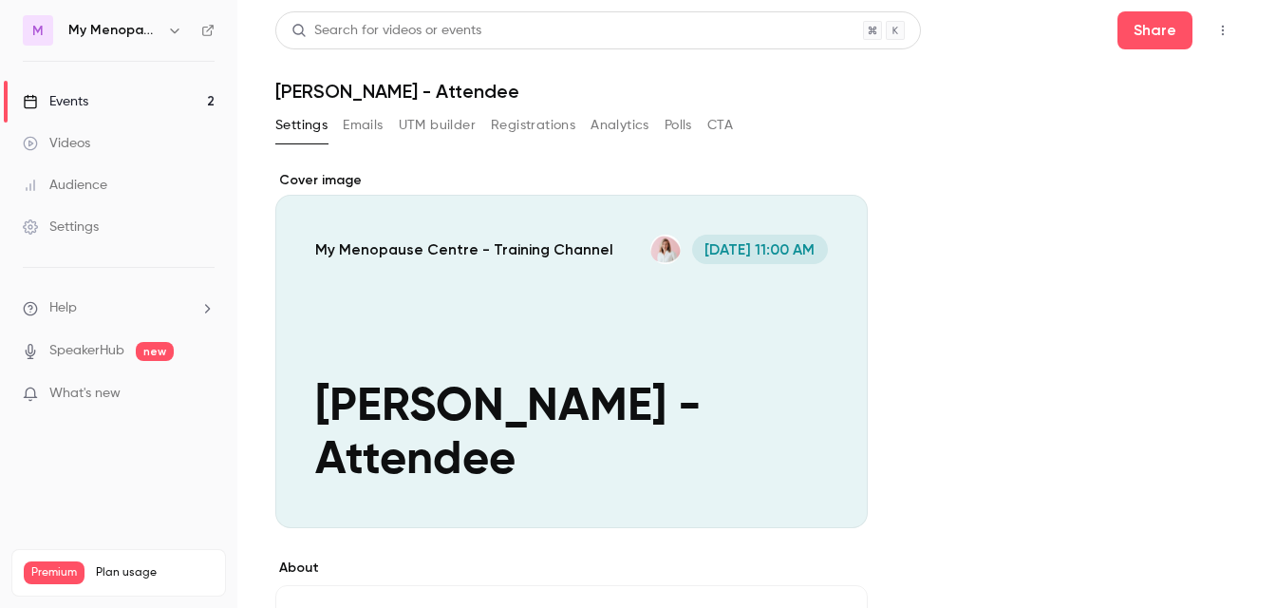
click at [63, 90] on link "Events 2" at bounding box center [118, 102] width 237 height 42
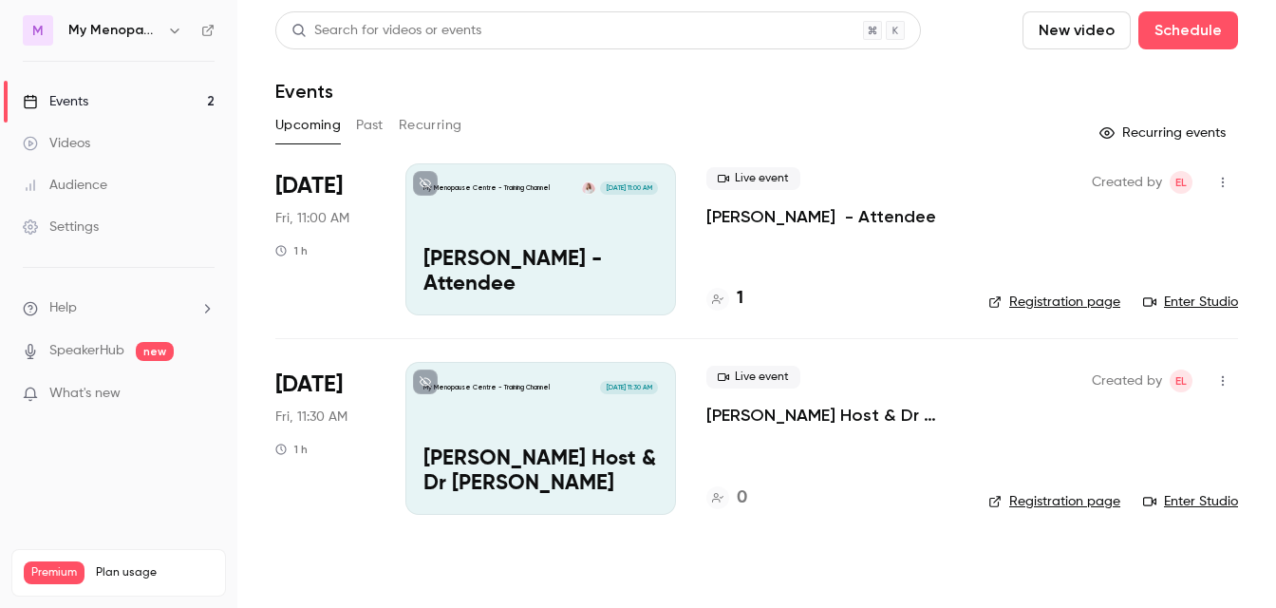
click at [173, 30] on icon "button" at bounding box center [174, 30] width 15 height 15
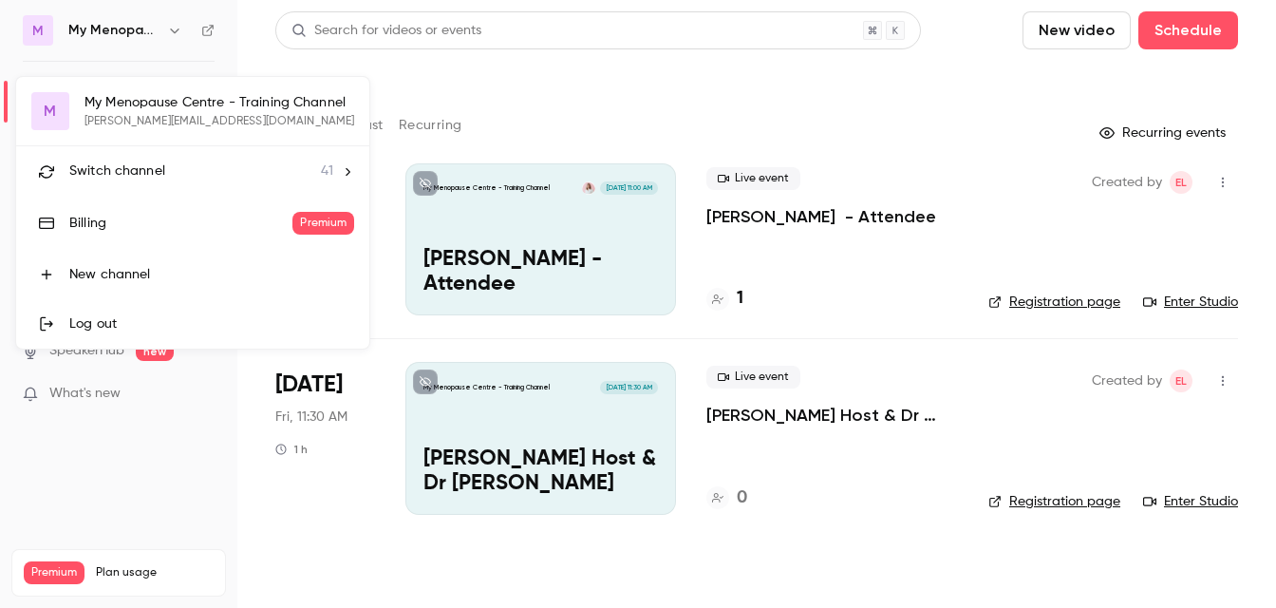
click at [252, 47] on div at bounding box center [638, 304] width 1276 height 608
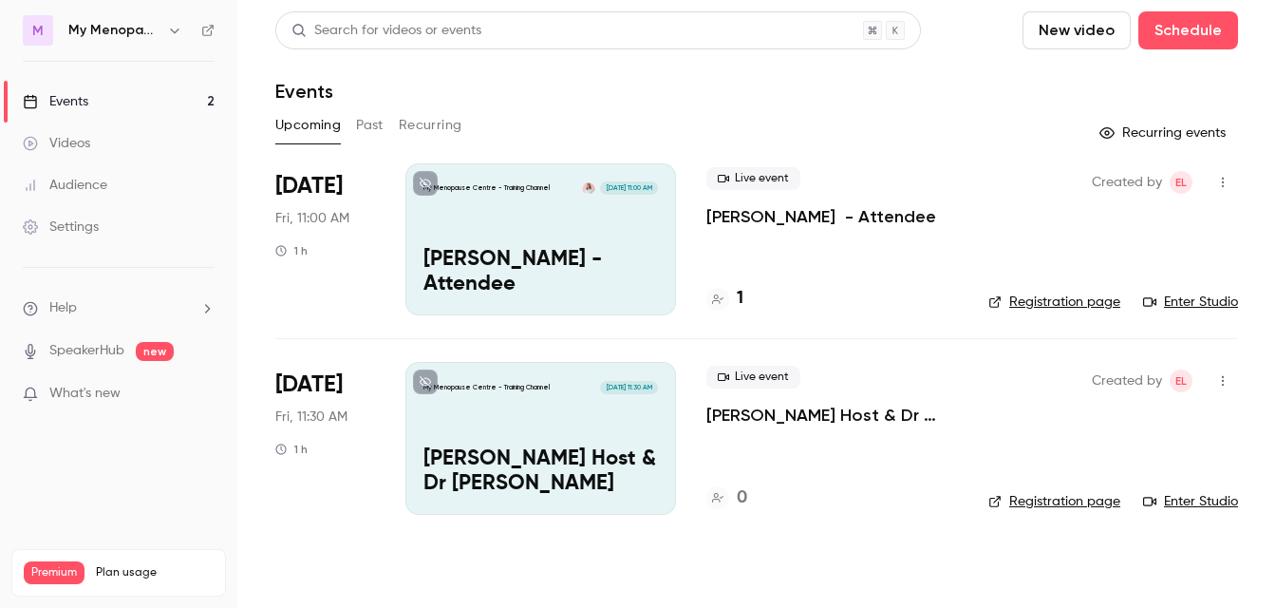
click at [173, 31] on icon "button" at bounding box center [174, 30] width 9 height 5
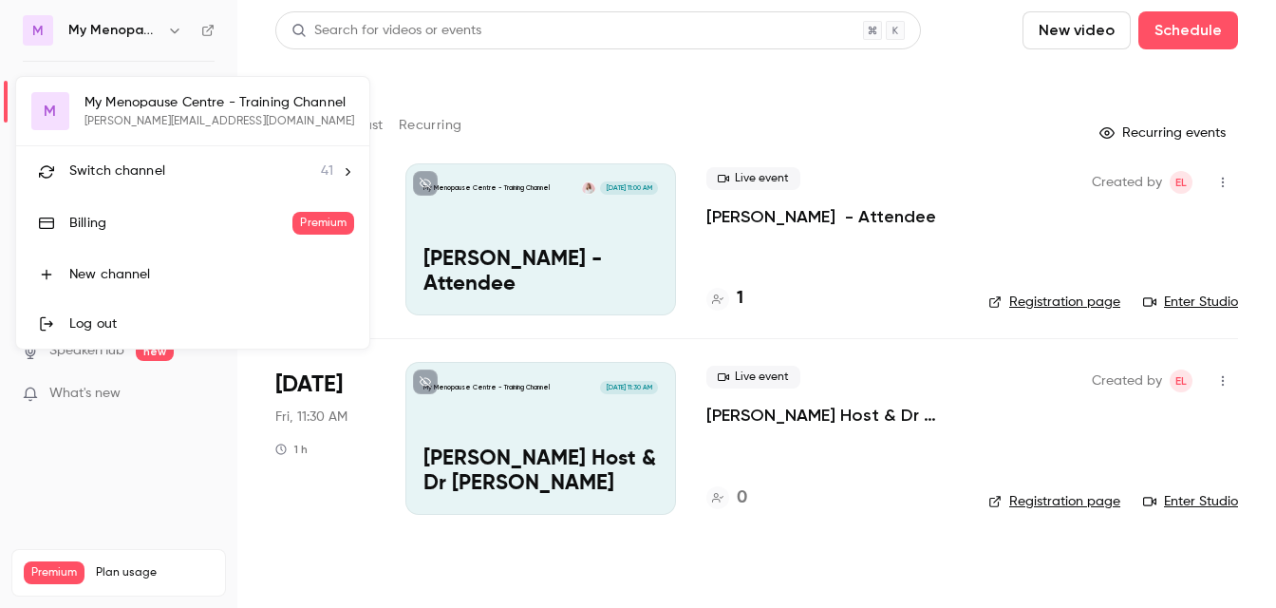
click at [102, 171] on span "Switch channel" at bounding box center [117, 171] width 96 height 20
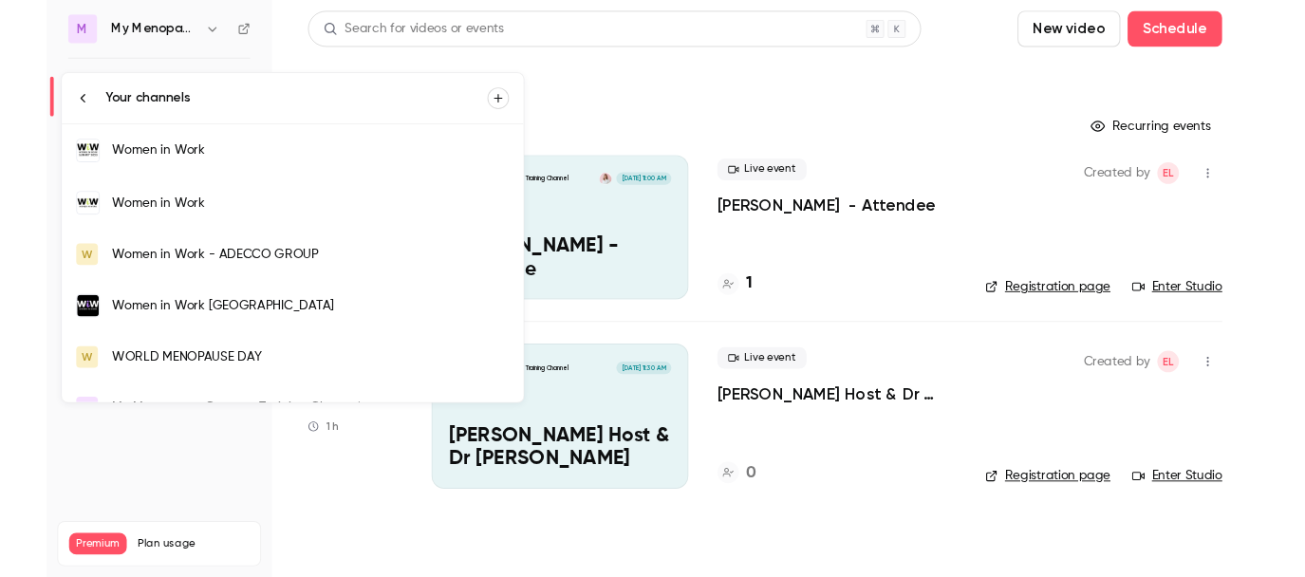
scroll to position [1935, 0]
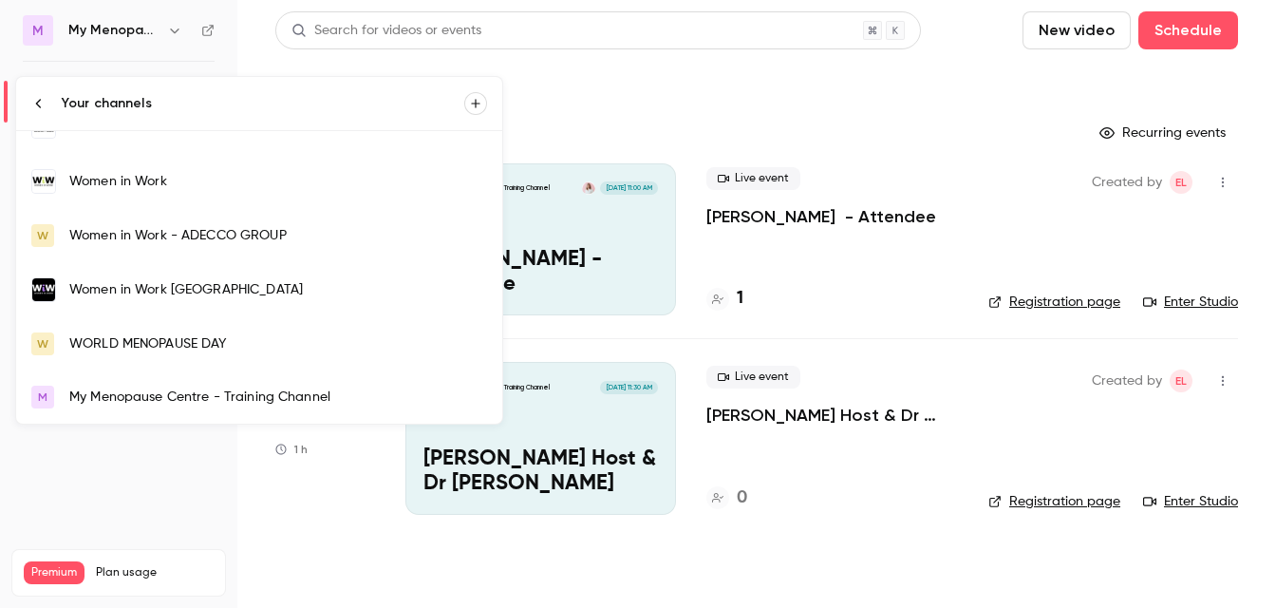
click at [117, 392] on div "My Menopause Centre - Training Channel" at bounding box center [278, 396] width 418 height 19
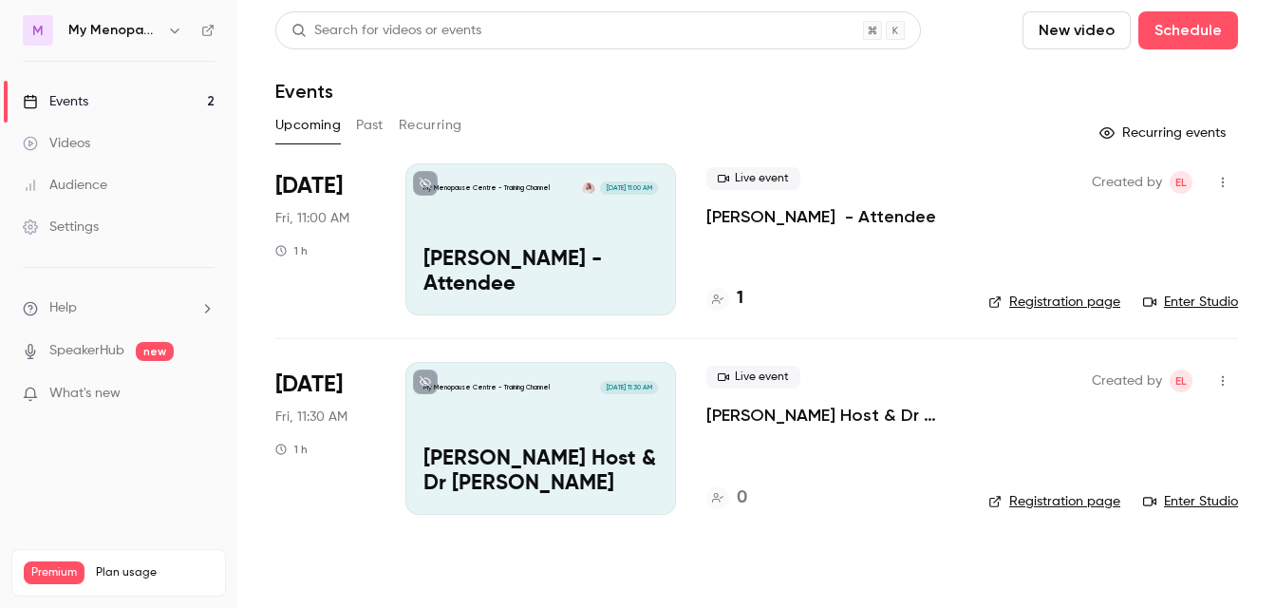
click at [1223, 178] on icon "button" at bounding box center [1222, 182] width 15 height 13
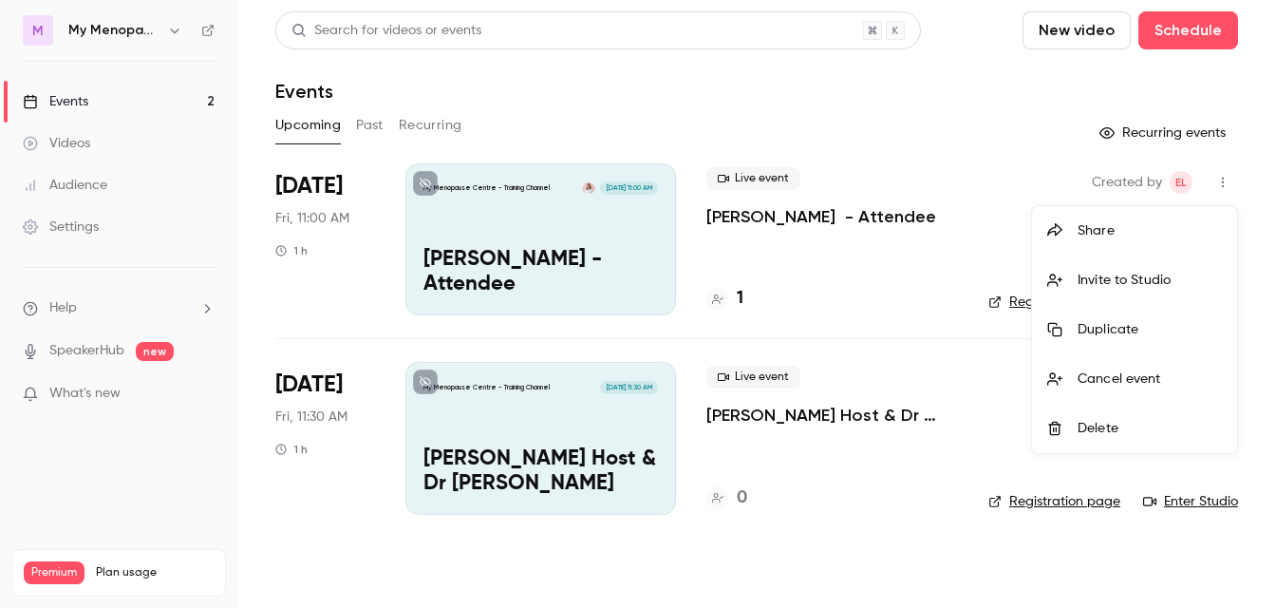
click at [1036, 138] on div at bounding box center [638, 304] width 1276 height 608
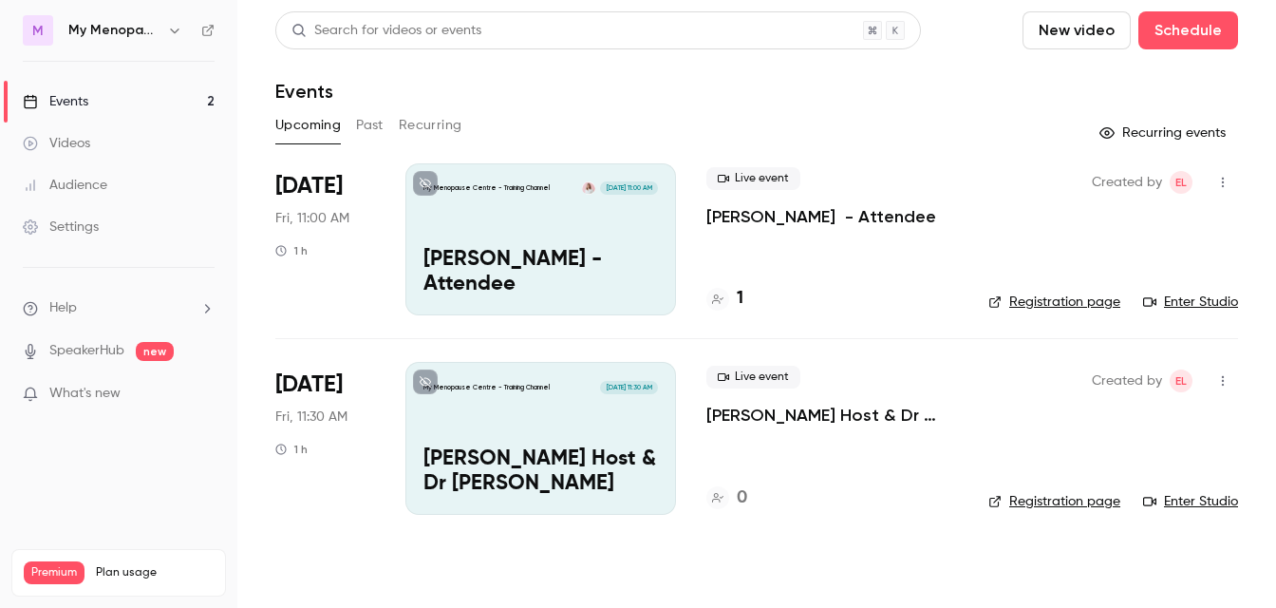
click at [527, 205] on div "My Menopause Centre - Training Channel [DATE] 11:00 AM [PERSON_NAME] - Attendee" at bounding box center [540, 239] width 271 height 152
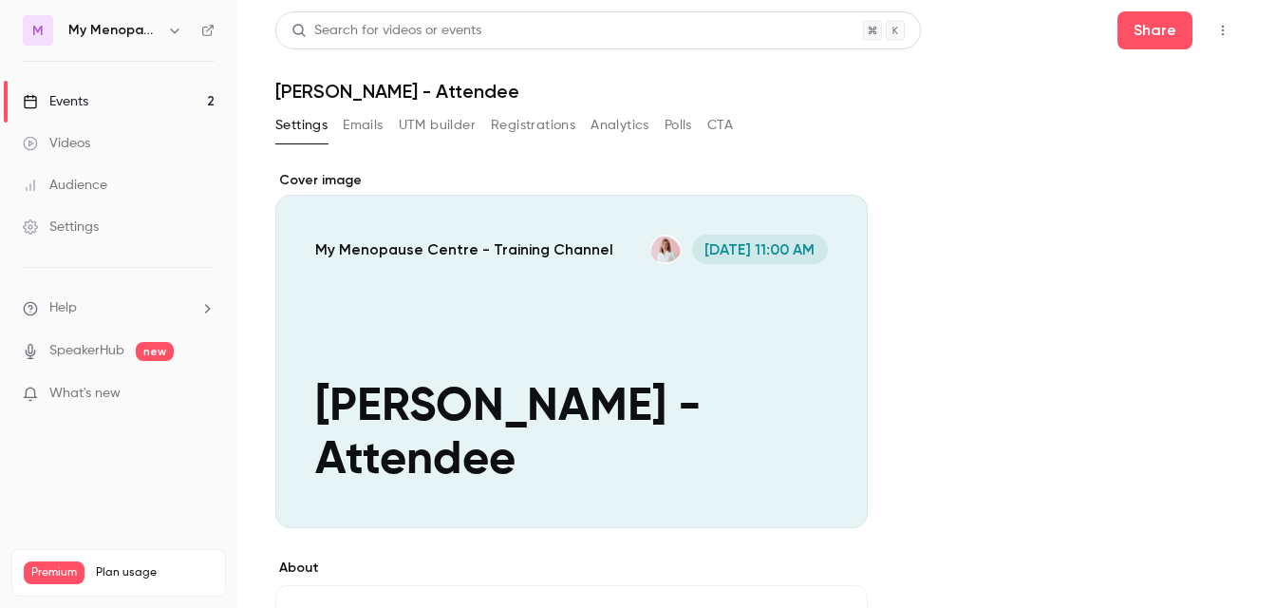
click at [1223, 26] on icon "button" at bounding box center [1223, 31] width 2 height 10
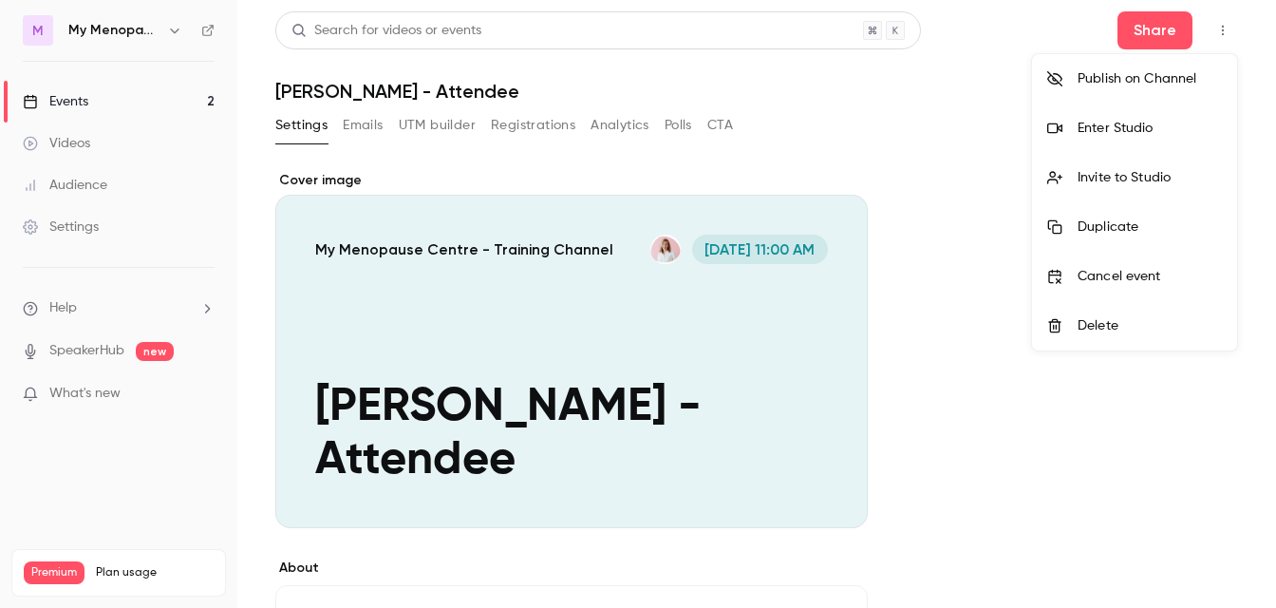
click at [1085, 122] on div "Enter Studio" at bounding box center [1150, 128] width 144 height 19
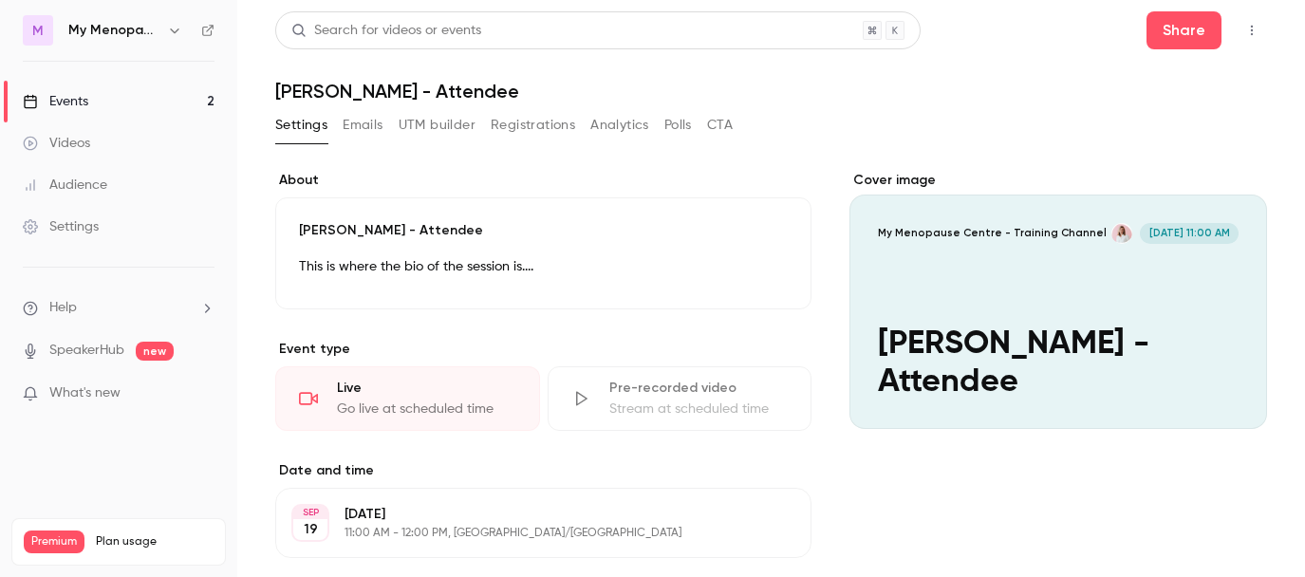
click at [56, 103] on div "Events" at bounding box center [56, 101] width 66 height 19
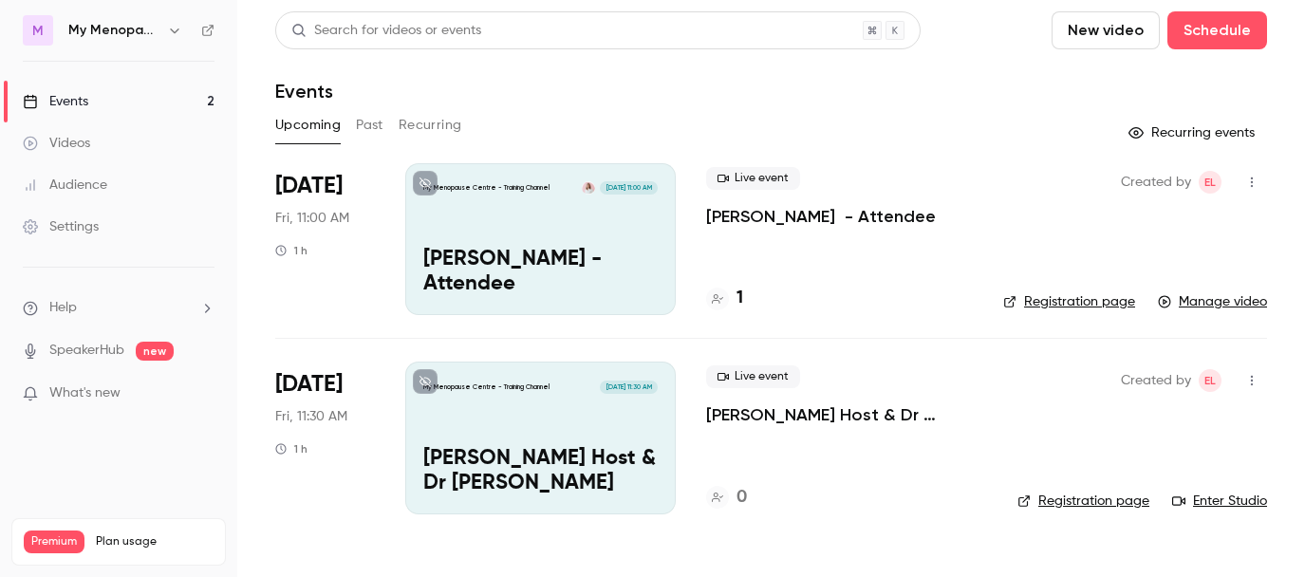
click at [552, 243] on div "My Menopause Centre - Training Channel [DATE] 11:00 AM [PERSON_NAME] - Attendee" at bounding box center [540, 239] width 271 height 152
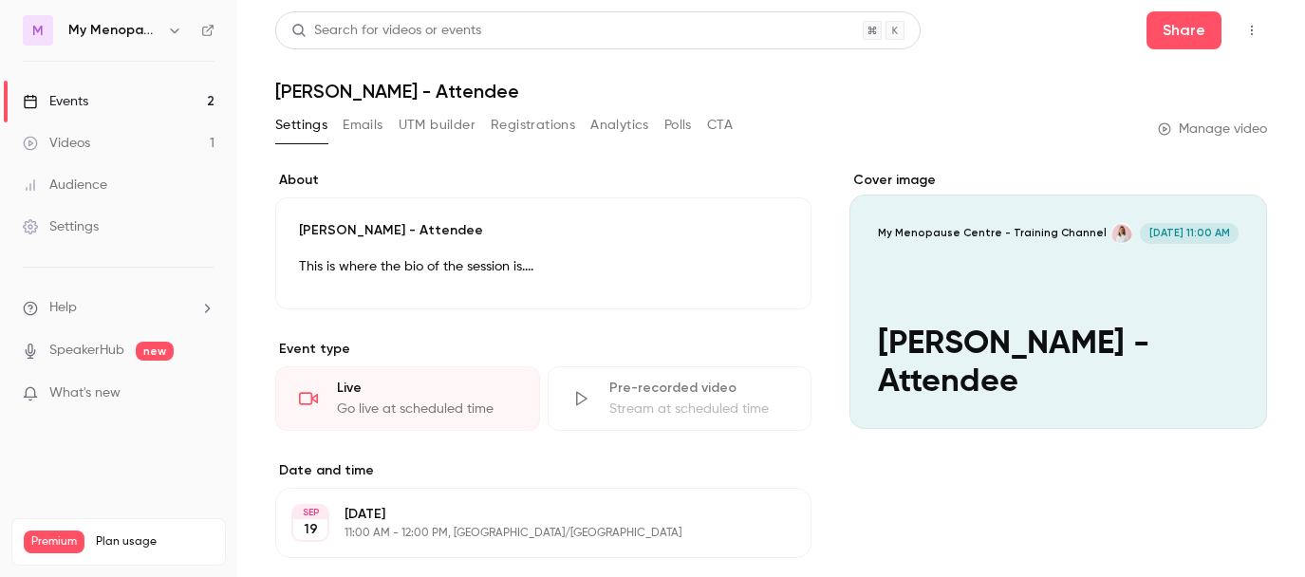
click at [356, 124] on button "Emails" at bounding box center [363, 125] width 40 height 30
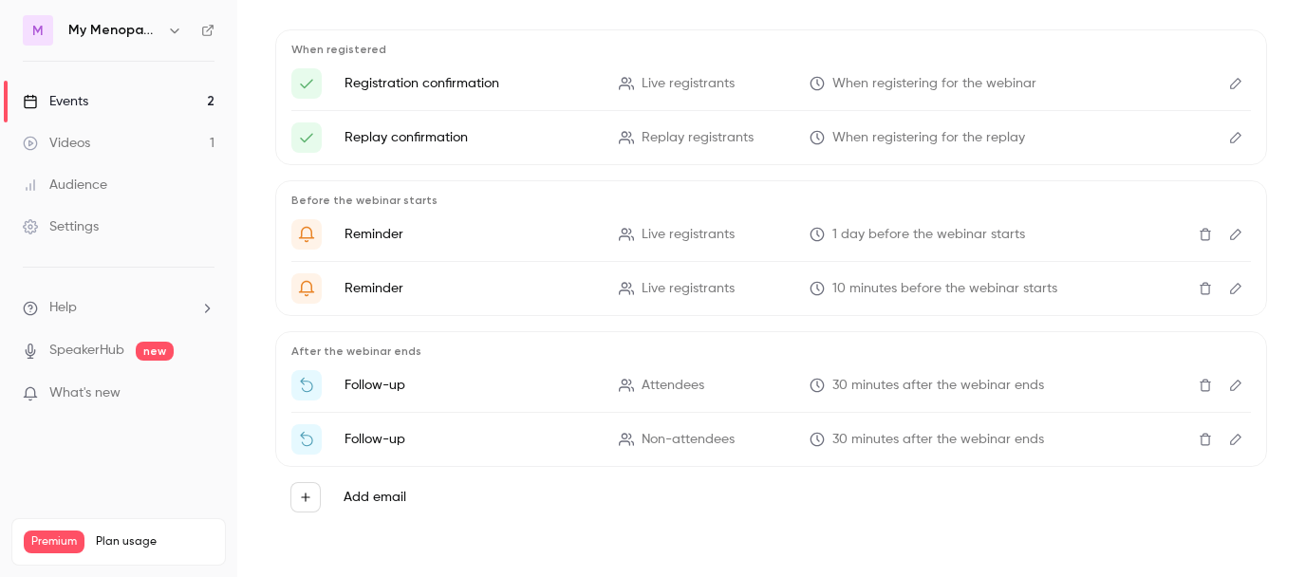
scroll to position [183, 0]
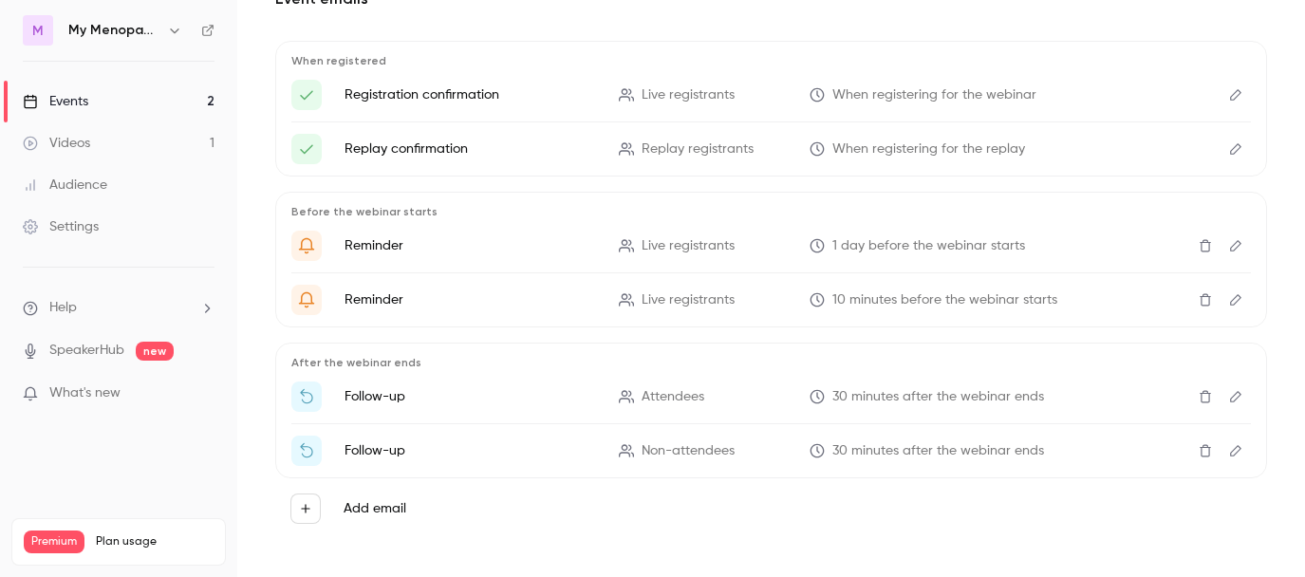
click at [1237, 98] on icon "Edit" at bounding box center [1236, 94] width 15 height 13
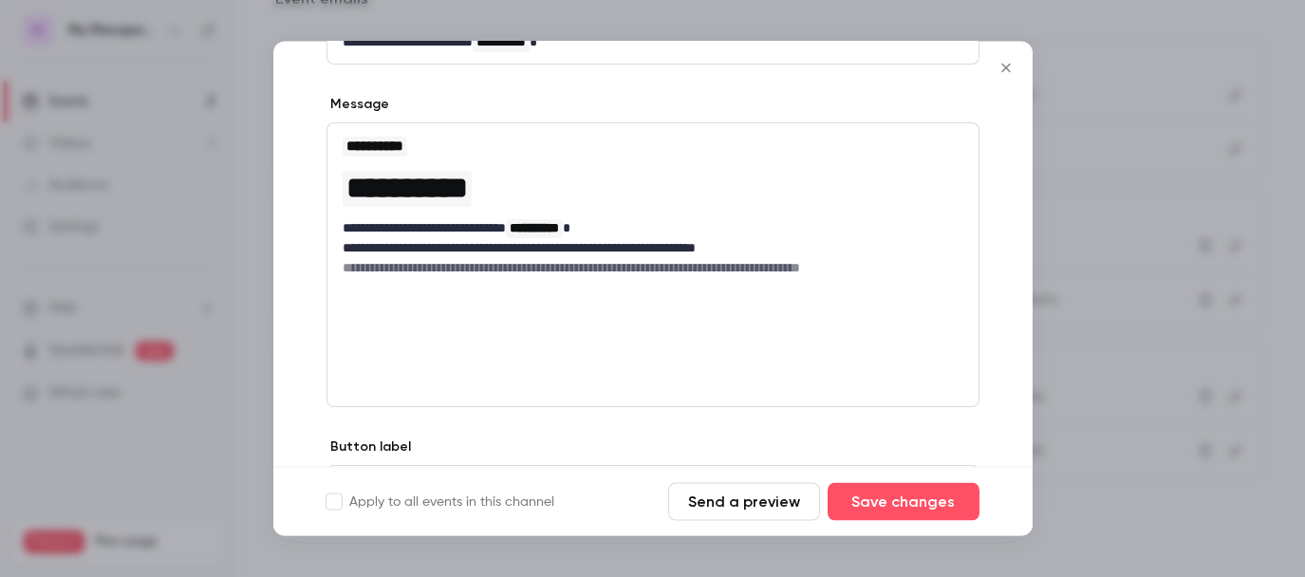
scroll to position [141, 0]
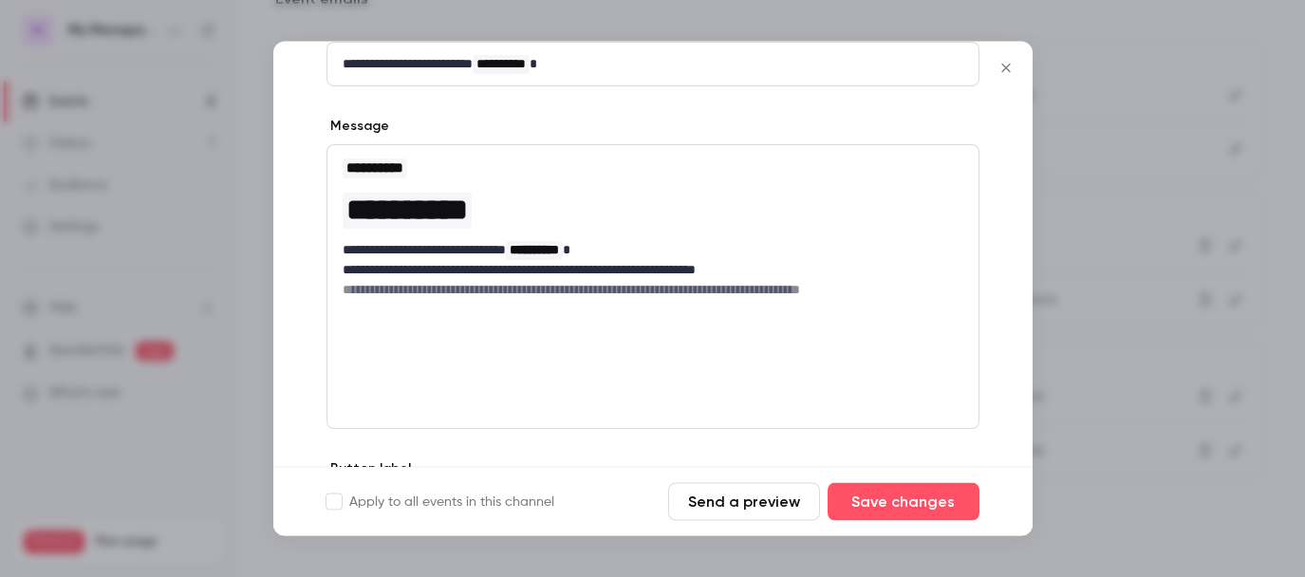
click at [1005, 68] on icon "Close" at bounding box center [1006, 68] width 9 height 9
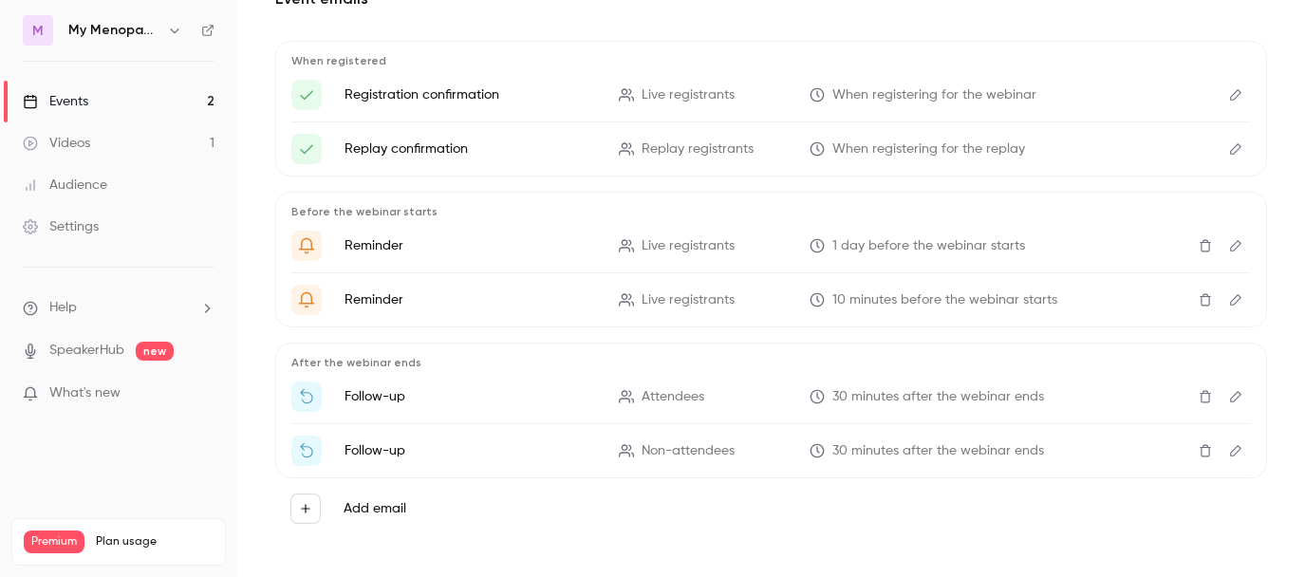
scroll to position [195, 0]
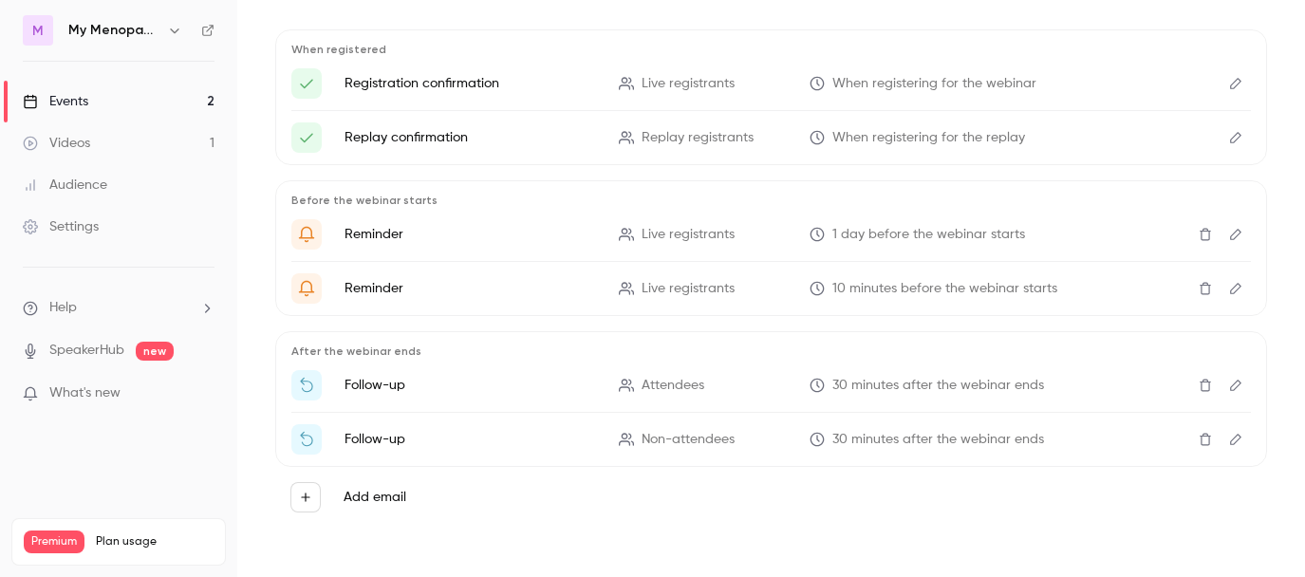
click at [1237, 385] on icon "Edit" at bounding box center [1236, 385] width 15 height 13
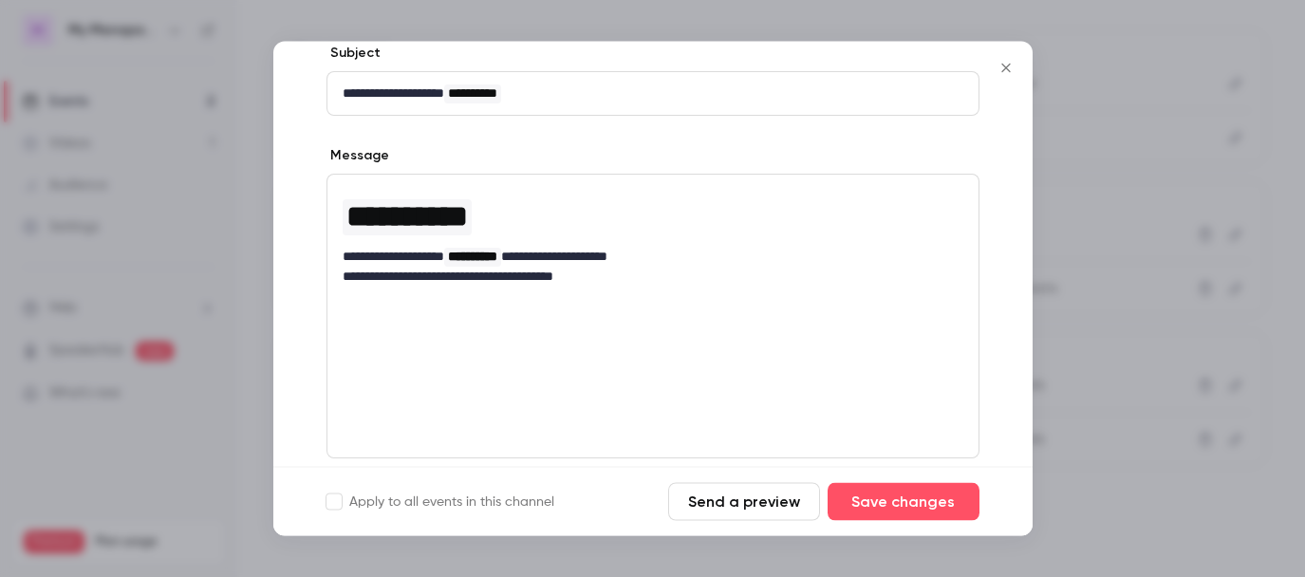
scroll to position [200, 0]
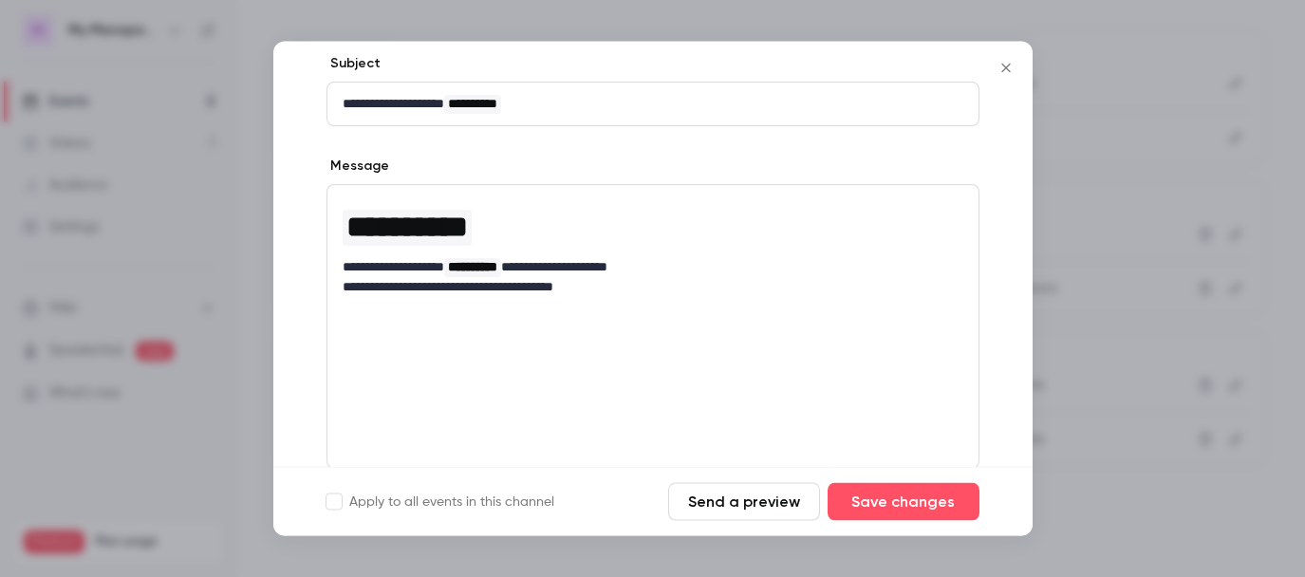
click at [418, 334] on div "**********" at bounding box center [653, 327] width 653 height 285
click at [1000, 67] on icon "Close" at bounding box center [1006, 68] width 23 height 15
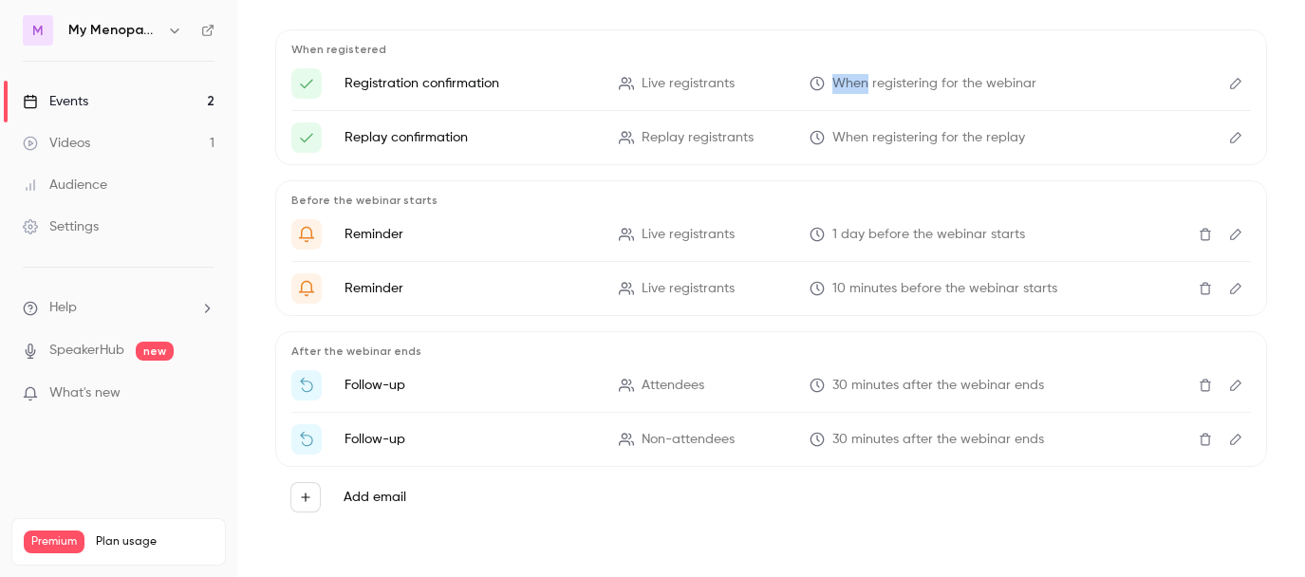
click at [1000, 68] on li "Registration confirmation Live registrants When registering for the webinar" at bounding box center [771, 83] width 960 height 30
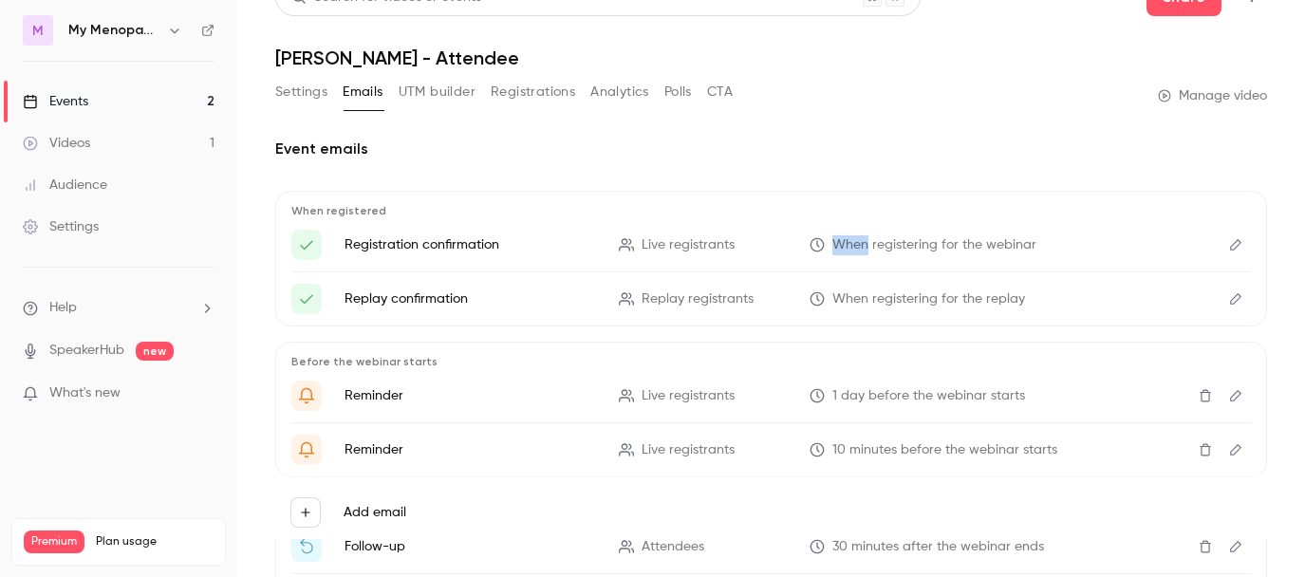
scroll to position [0, 0]
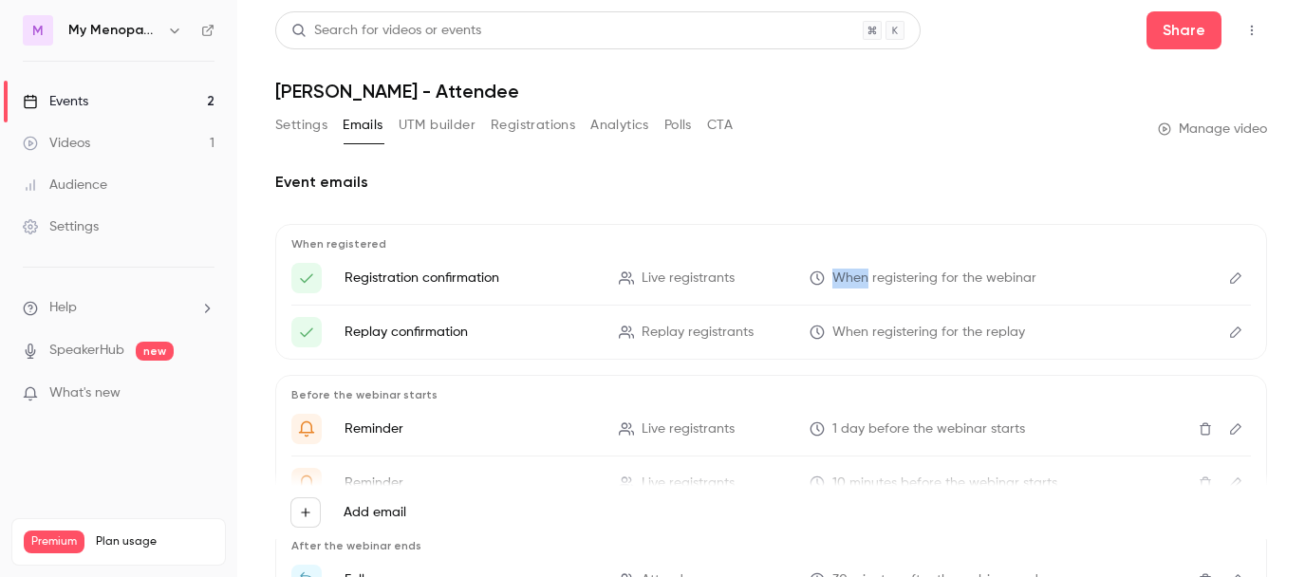
click at [67, 100] on div "Events" at bounding box center [56, 101] width 66 height 19
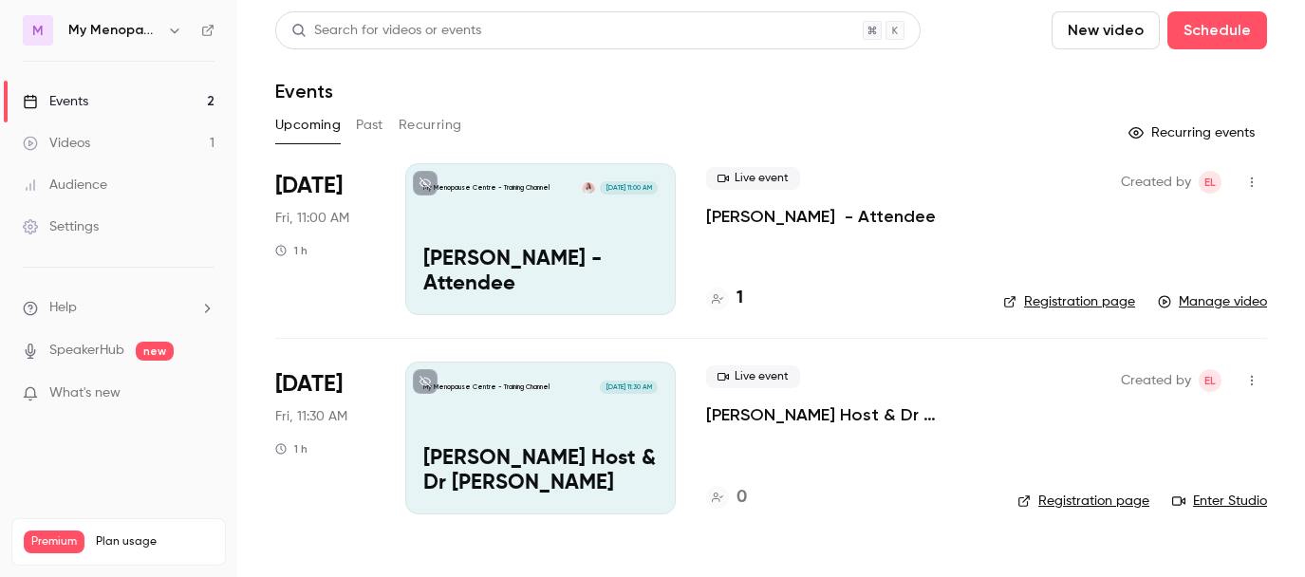
click at [1216, 302] on link "Manage video" at bounding box center [1212, 301] width 109 height 19
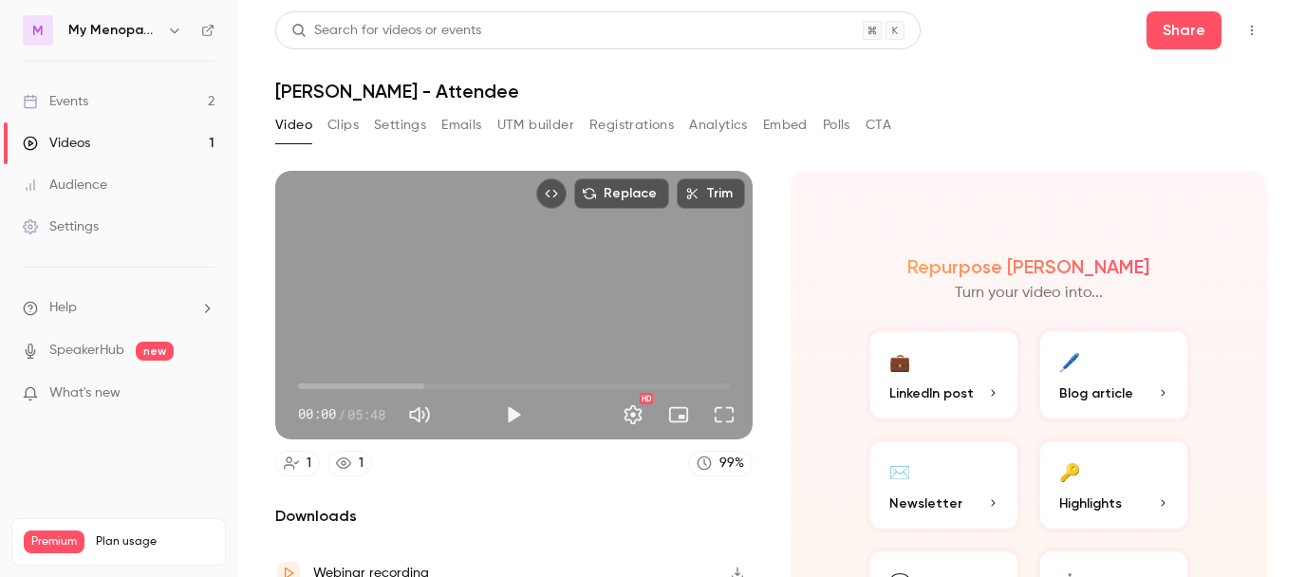
click at [806, 157] on div "Replace Trim 00:00 00:00 / 05:48 HD 1 1 99 % Downloads Webinar recording Local …" at bounding box center [771, 339] width 992 height 382
click at [73, 100] on div "Events" at bounding box center [56, 101] width 66 height 19
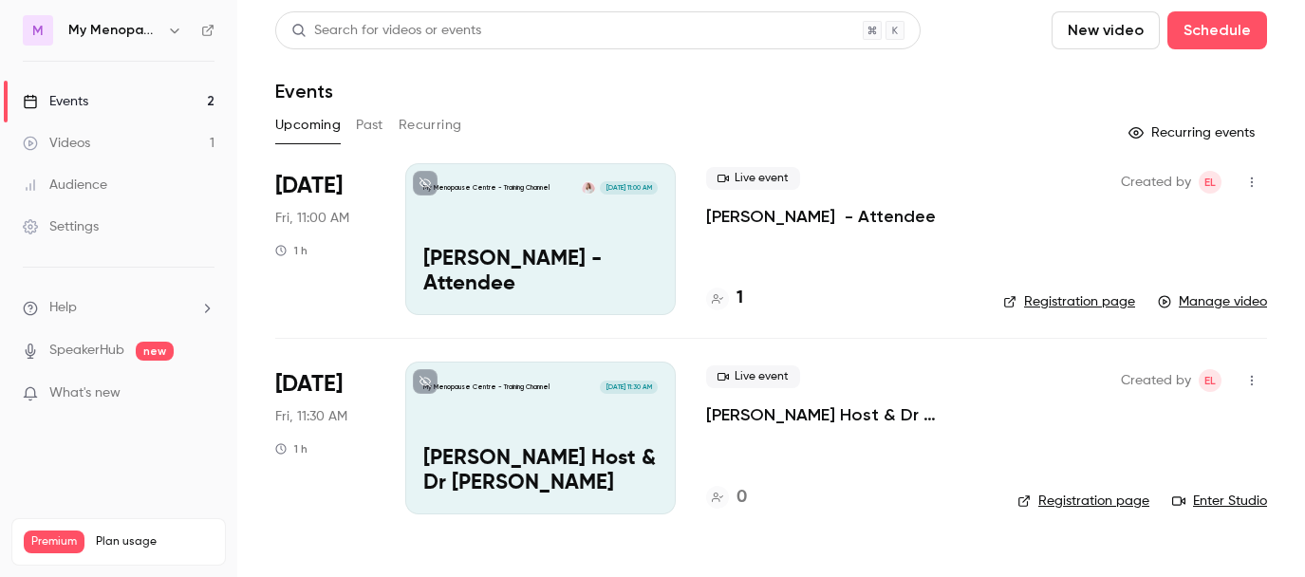
click at [915, 439] on div "Live event [PERSON_NAME] Host & Dr [PERSON_NAME] 0" at bounding box center [846, 438] width 281 height 152
click at [1249, 377] on icon "button" at bounding box center [1252, 380] width 15 height 13
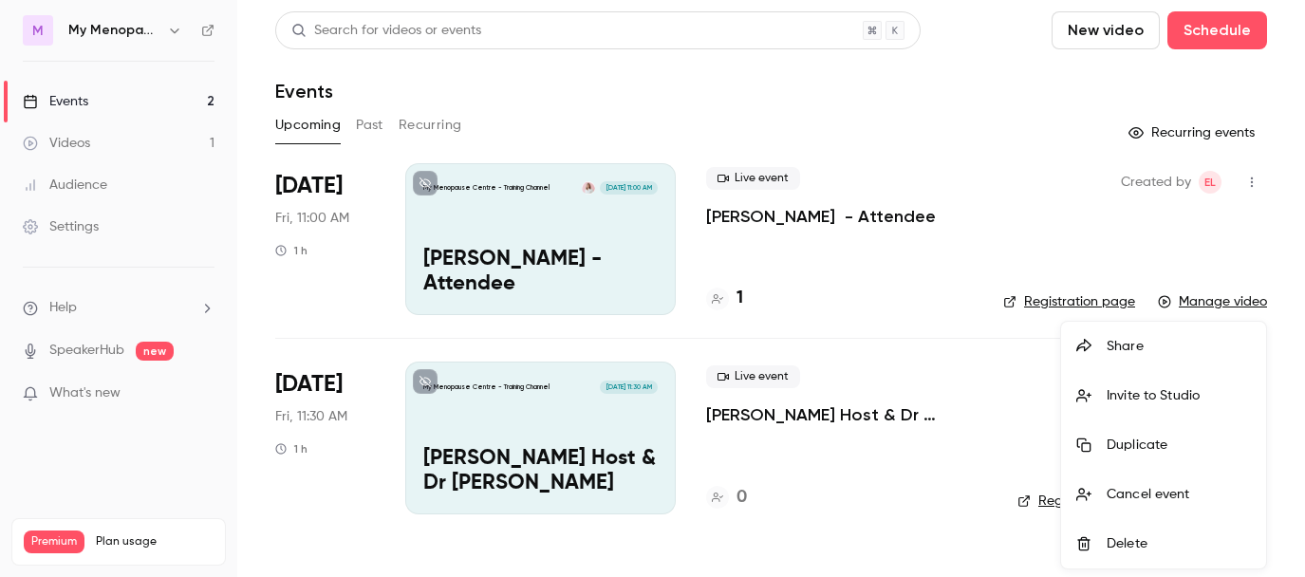
click at [1124, 392] on div "Invite to Studio" at bounding box center [1179, 395] width 144 height 19
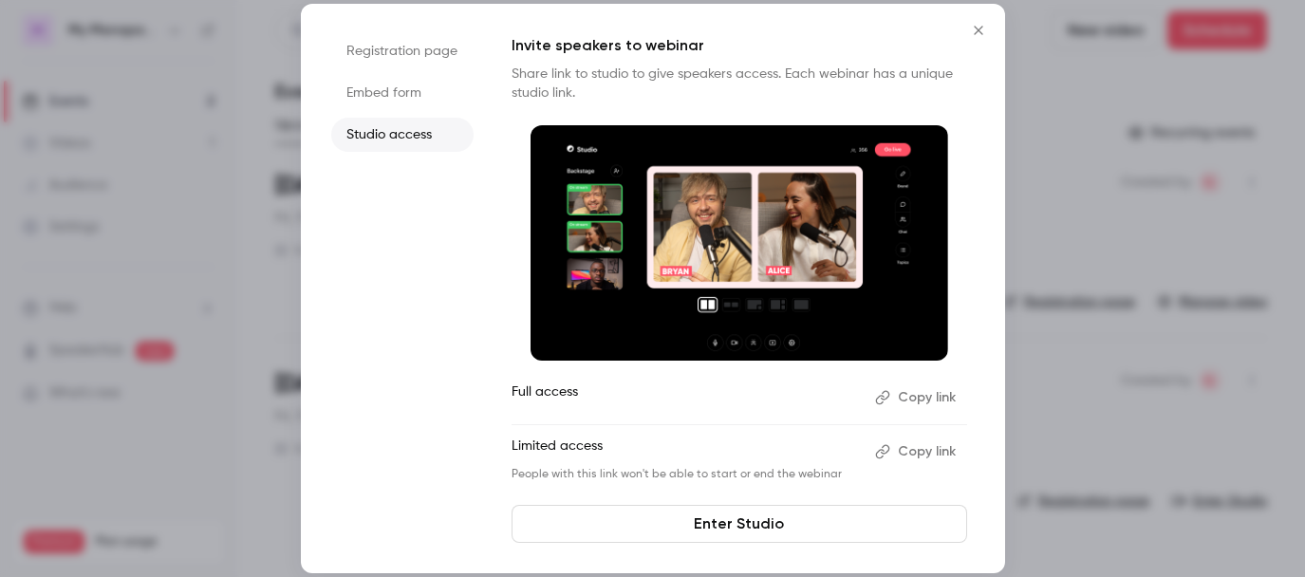
click at [977, 31] on icon "Close" at bounding box center [978, 30] width 9 height 9
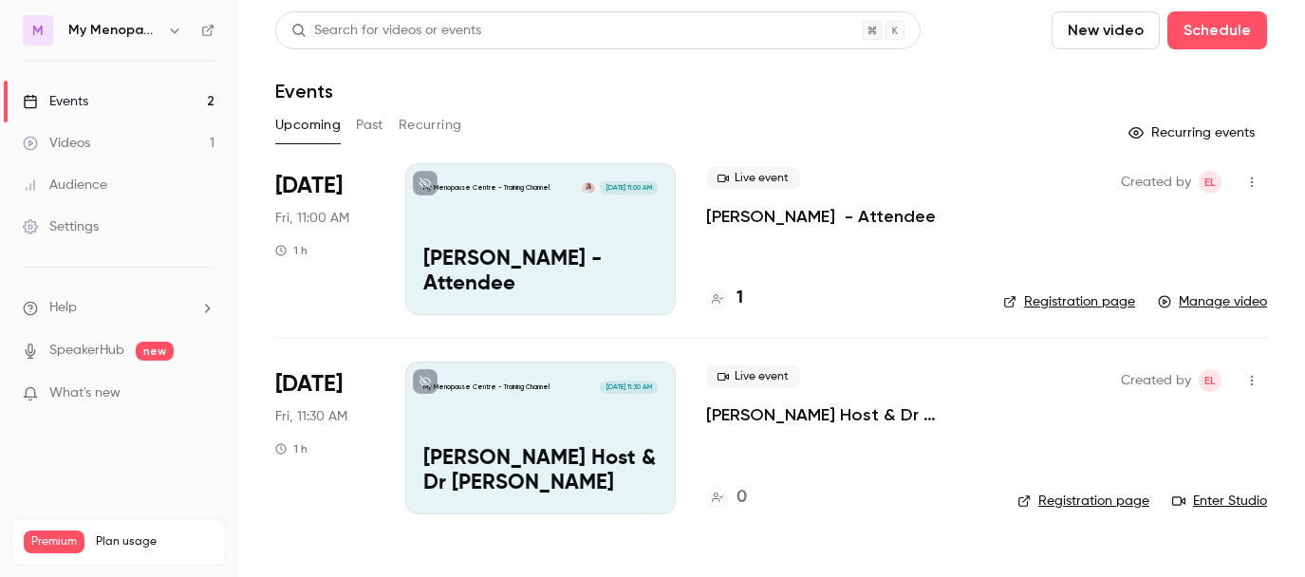
click at [1250, 378] on icon "button" at bounding box center [1252, 380] width 15 height 13
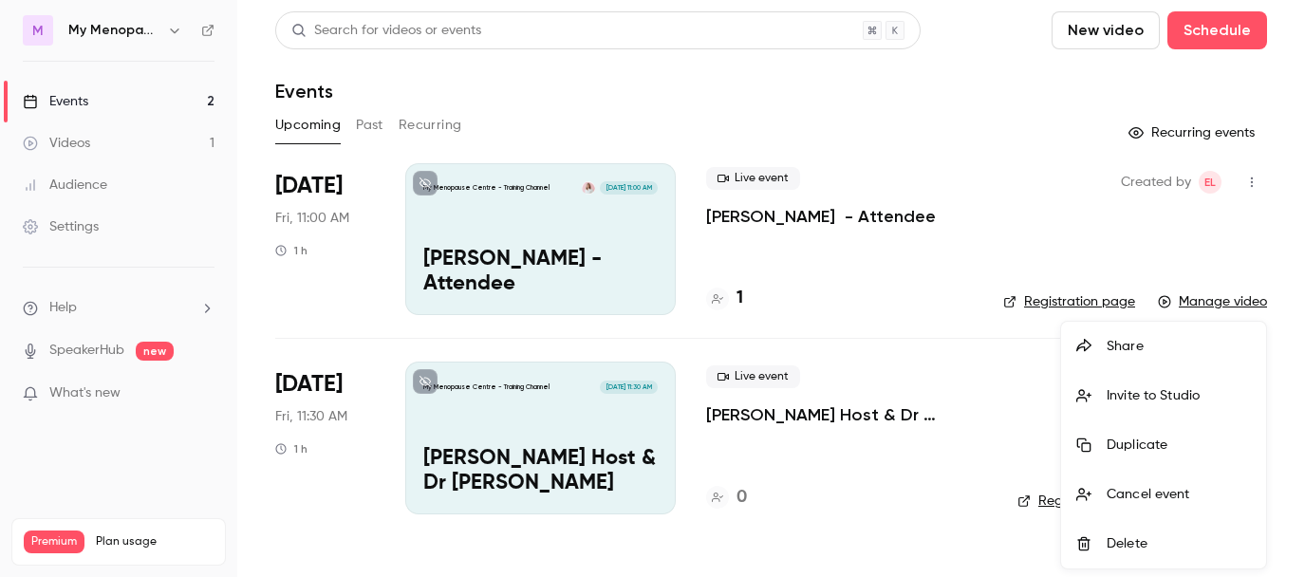
click at [991, 414] on div at bounding box center [652, 288] width 1305 height 577
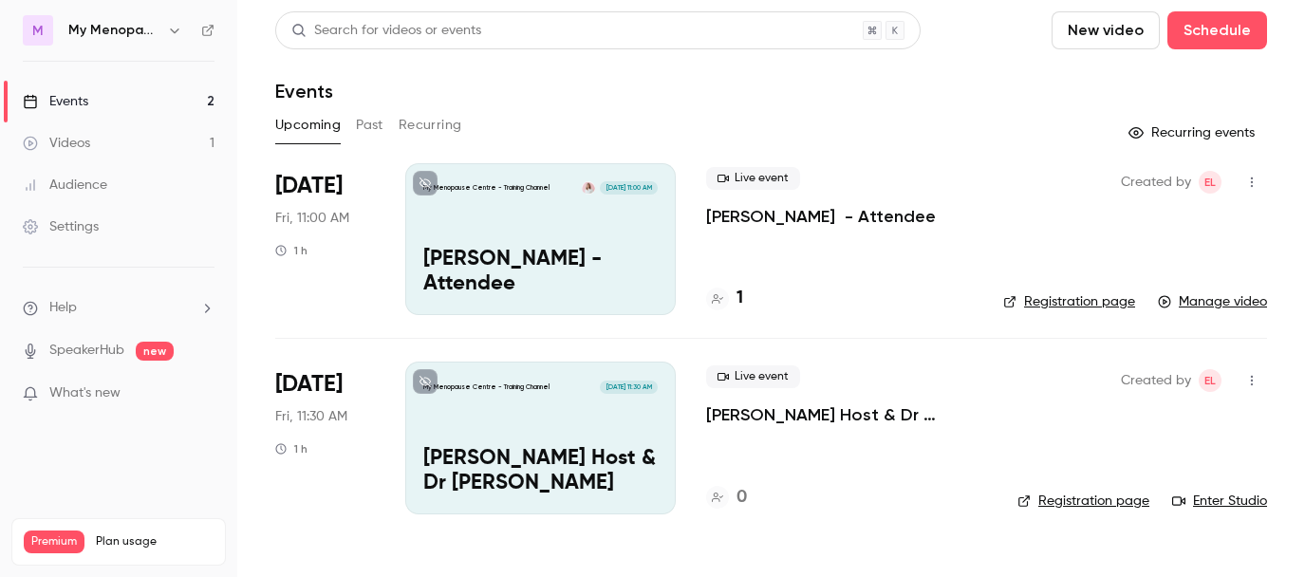
click at [570, 412] on div "My Menopause Centre - Training Channel [DATE] 11:30 AM [PERSON_NAME] & Dr [PERS…" at bounding box center [540, 438] width 271 height 152
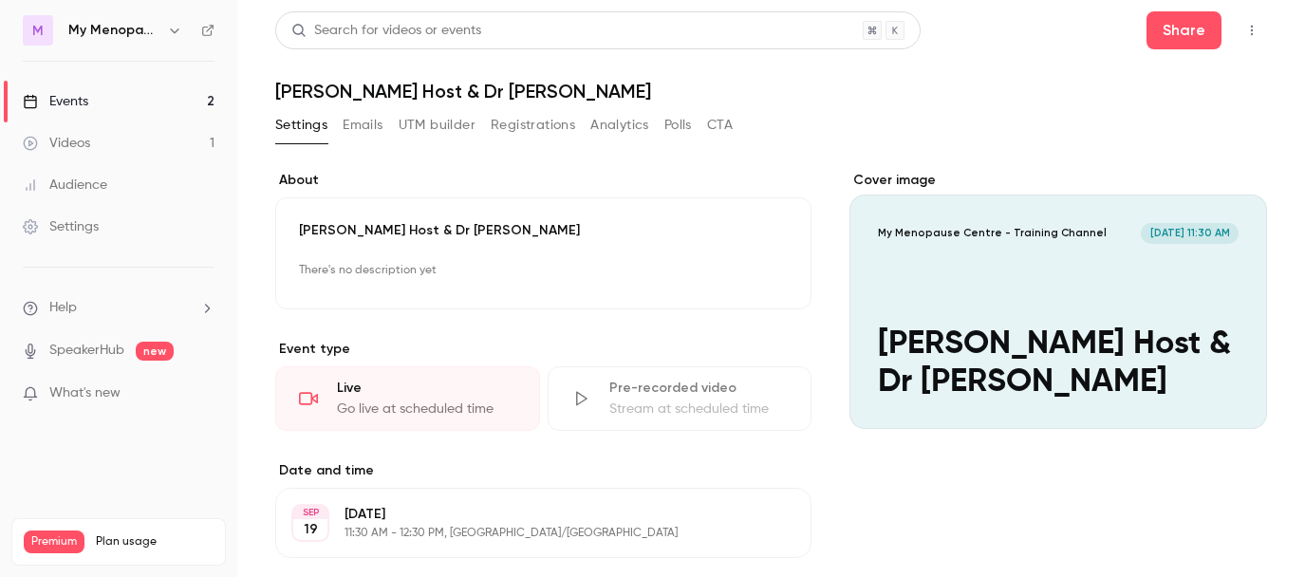
click at [1253, 34] on icon "button" at bounding box center [1252, 30] width 15 height 13
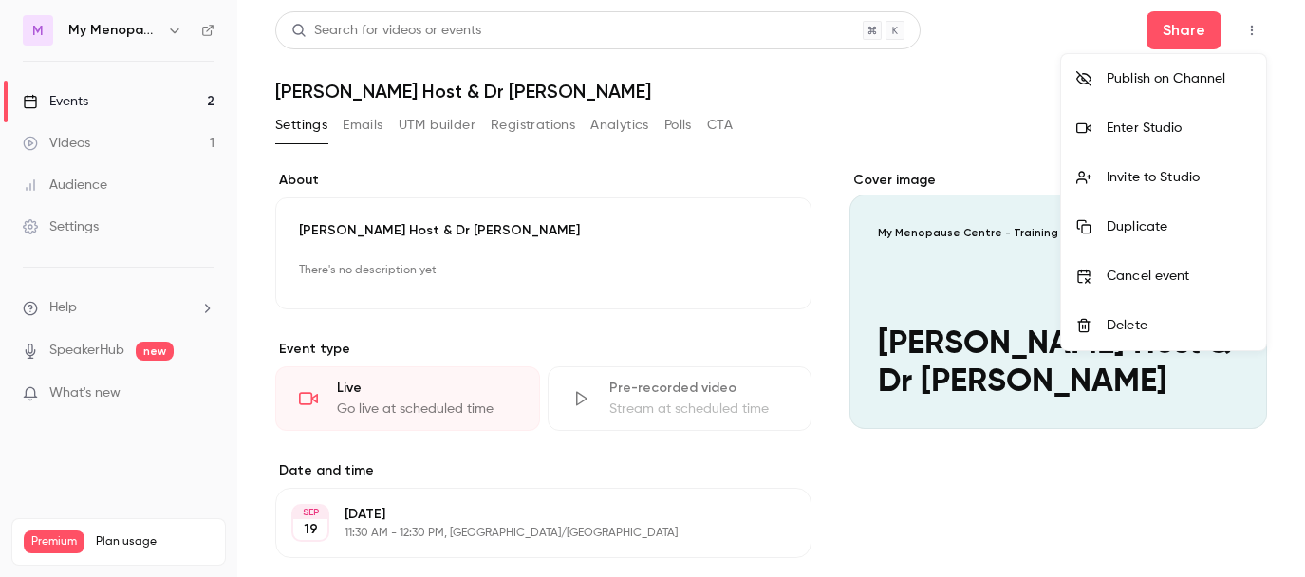
click at [1138, 125] on div "Enter Studio" at bounding box center [1179, 128] width 144 height 19
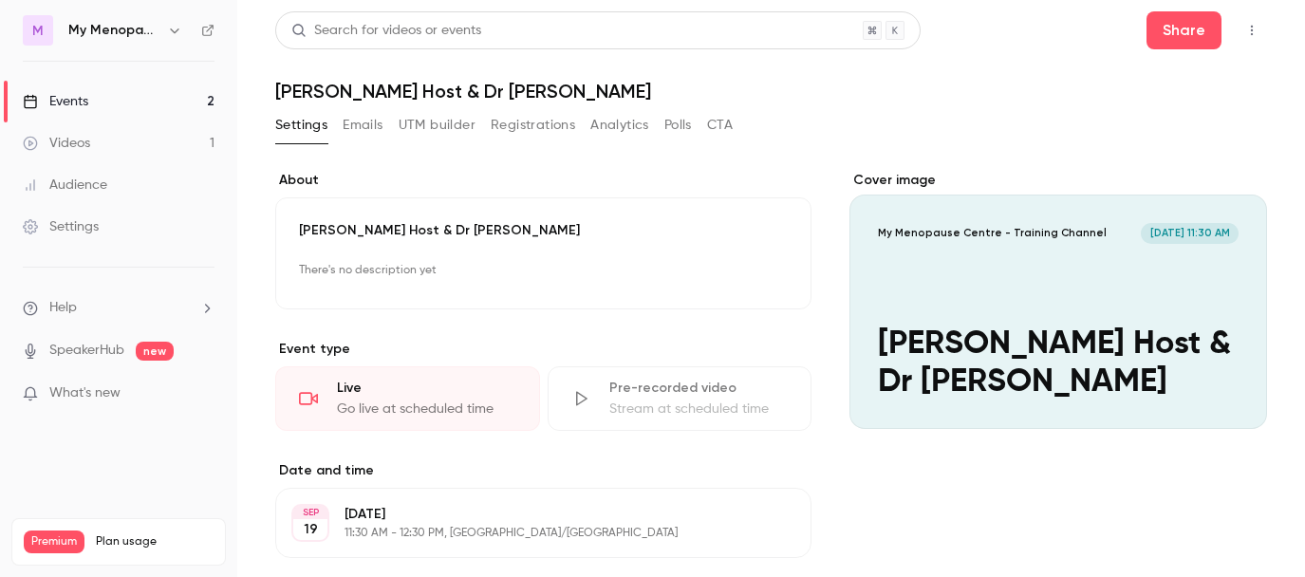
click at [1248, 29] on icon "button" at bounding box center [1252, 30] width 15 height 13
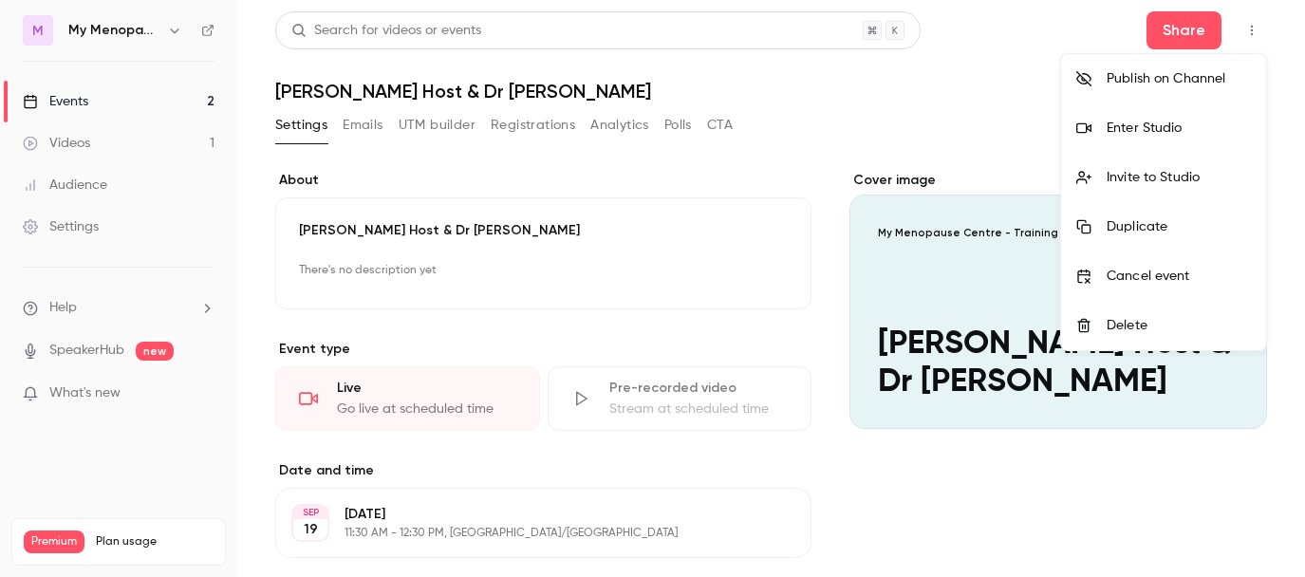
click at [1126, 125] on div "Enter Studio" at bounding box center [1179, 128] width 144 height 19
